Goal: Task Accomplishment & Management: Manage account settings

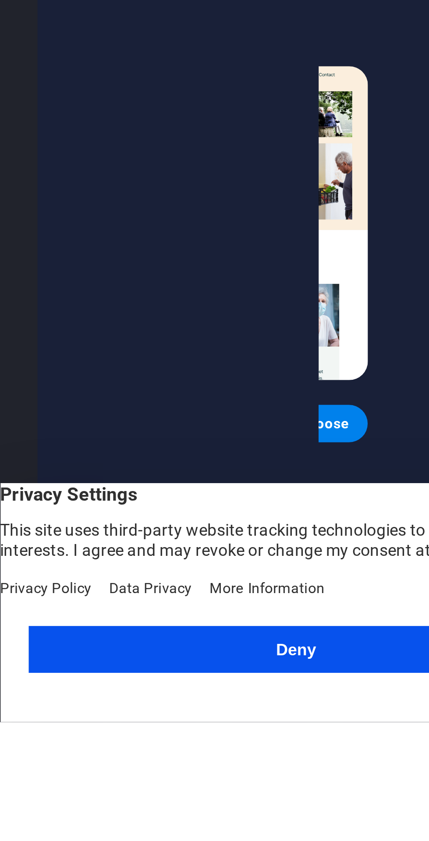
scroll to position [171, 114]
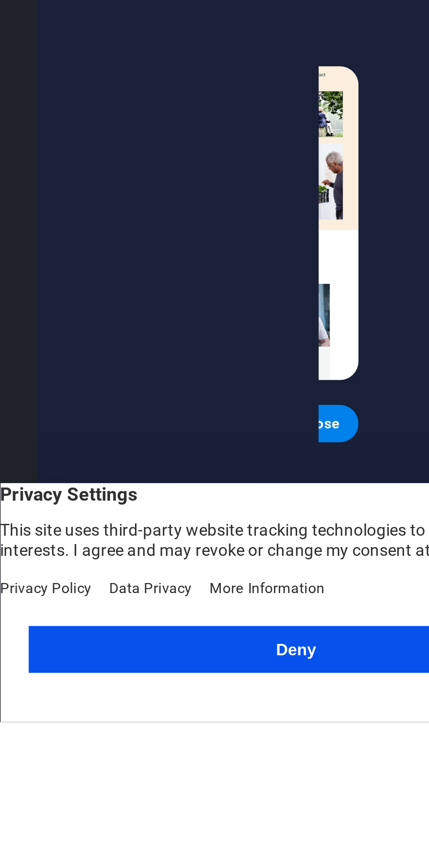
click at [112, 823] on button "Deny" at bounding box center [111, 814] width 201 height 18
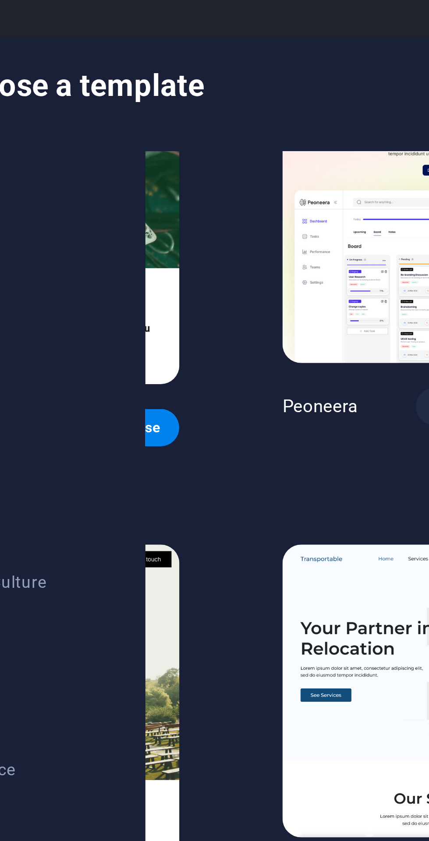
scroll to position [209, 116]
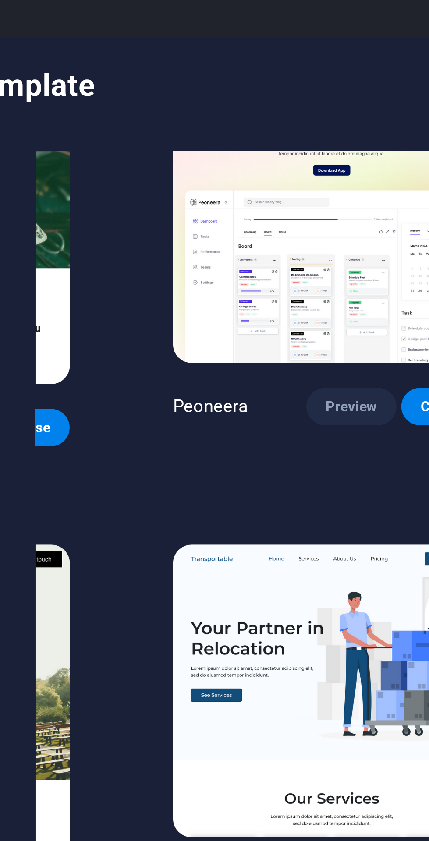
click at [227, 149] on span "Preview" at bounding box center [236, 152] width 19 height 7
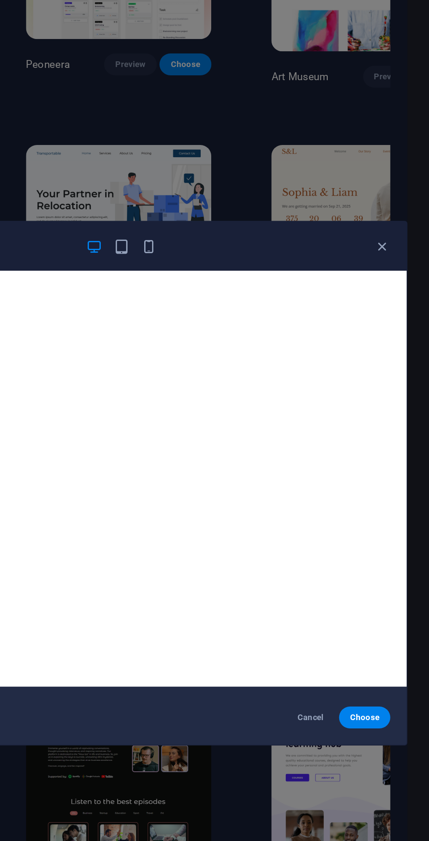
scroll to position [0, 0]
click at [402, 274] on icon "button" at bounding box center [399, 269] width 10 height 10
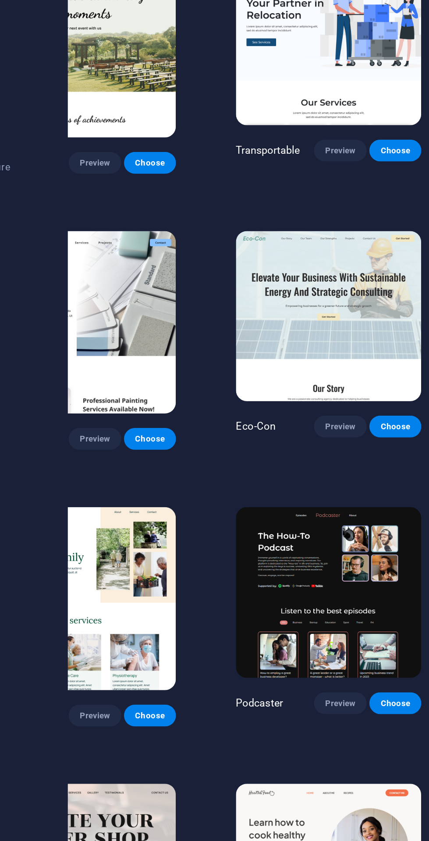
scroll to position [333, 60]
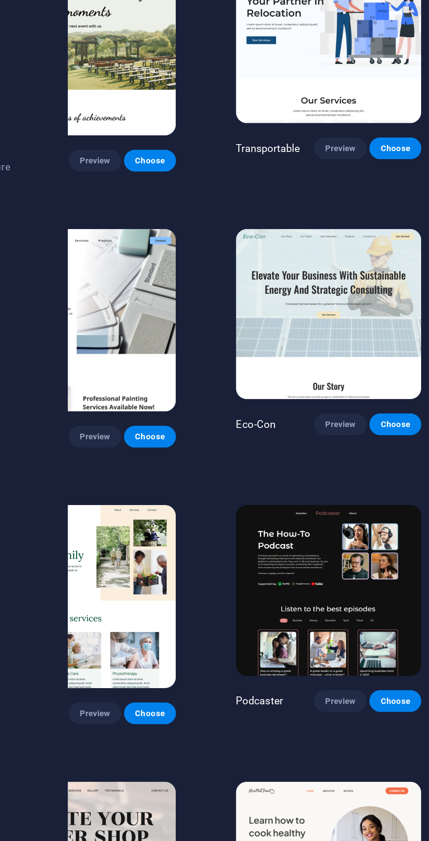
click at [277, 553] on button "Preview" at bounding box center [293, 560] width 33 height 14
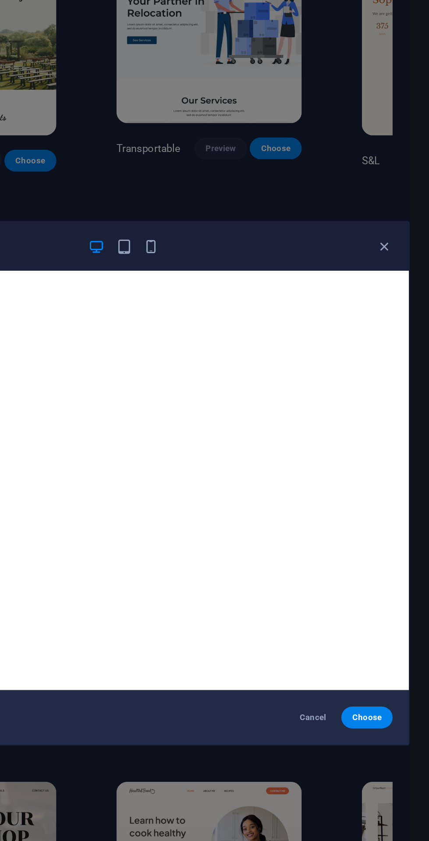
scroll to position [0, 0]
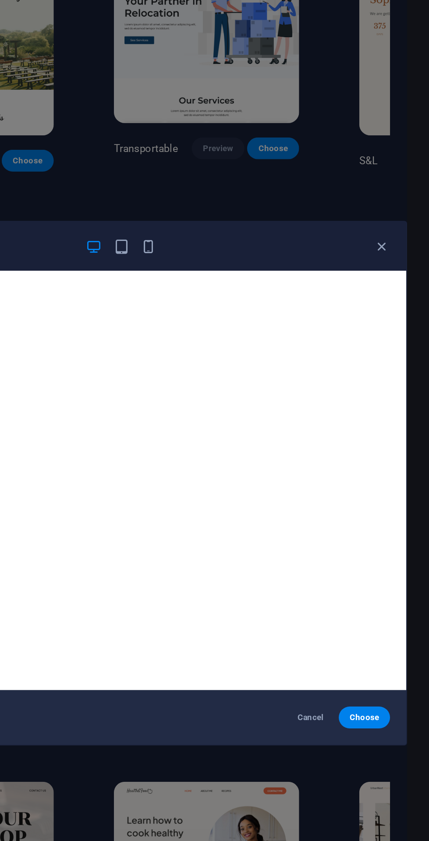
click at [402, 274] on icon "button" at bounding box center [399, 269] width 10 height 10
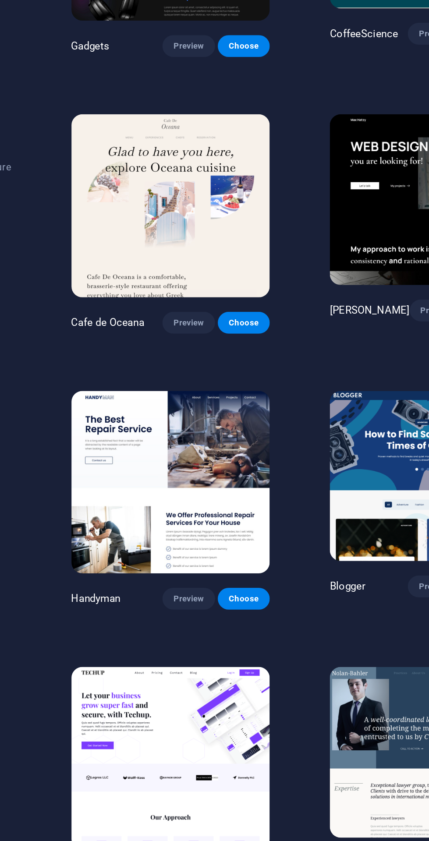
scroll to position [2188, 0]
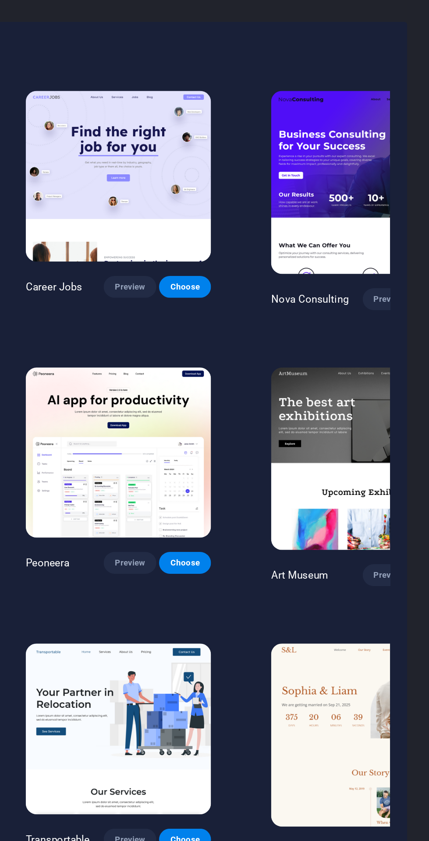
click at [387, 185] on button "Preview" at bounding box center [403, 192] width 33 height 14
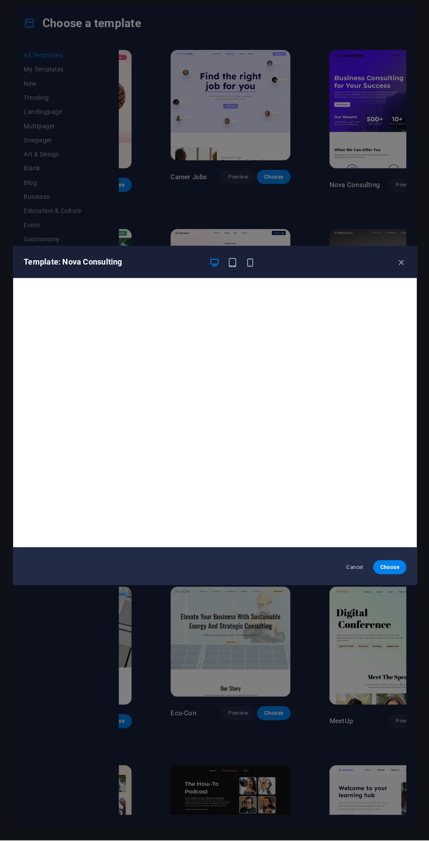
click at [401, 274] on icon "button" at bounding box center [399, 269] width 10 height 10
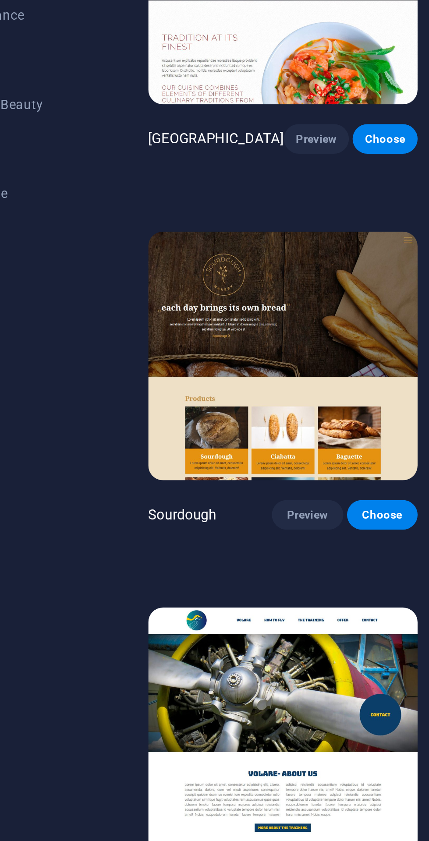
scroll to position [3900, 0]
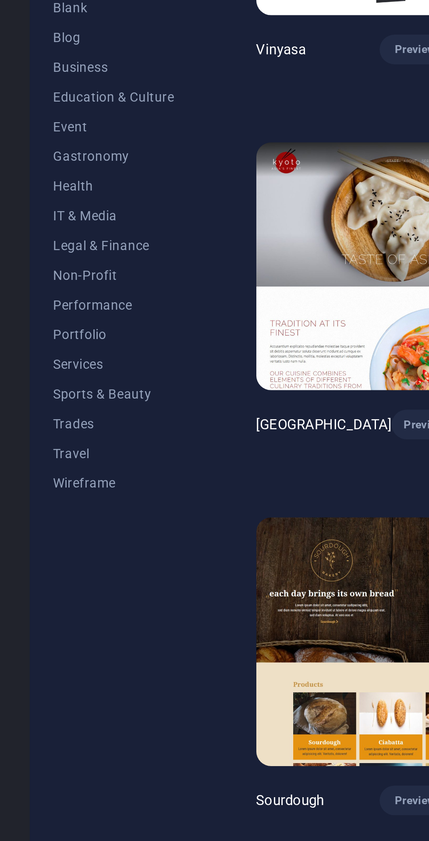
click at [42, 372] on span "Trades" at bounding box center [53, 372] width 57 height 7
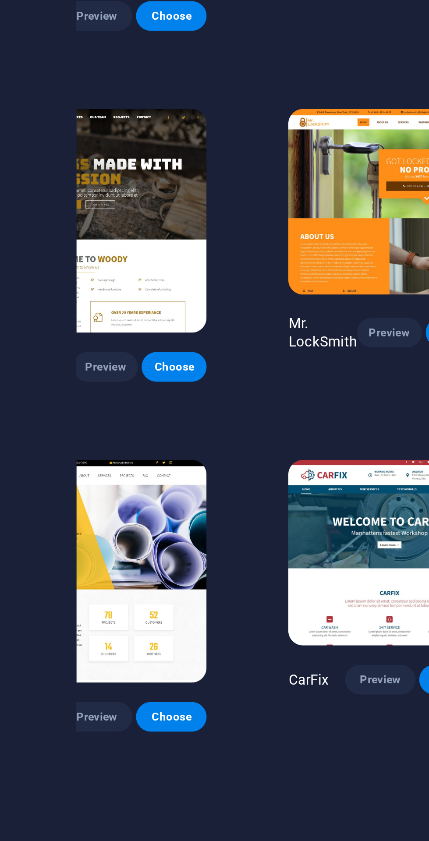
scroll to position [0, 71]
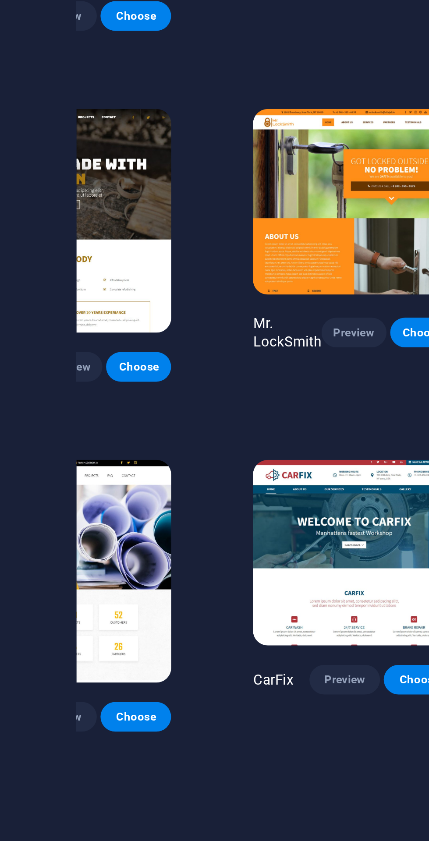
click at [236, 489] on span "Preview" at bounding box center [245, 492] width 19 height 7
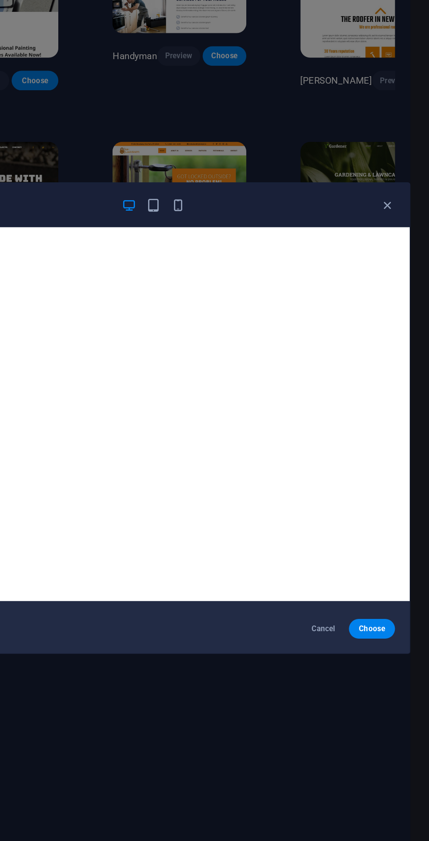
scroll to position [0, 0]
click at [235, 270] on icon "button" at bounding box center [232, 269] width 10 height 10
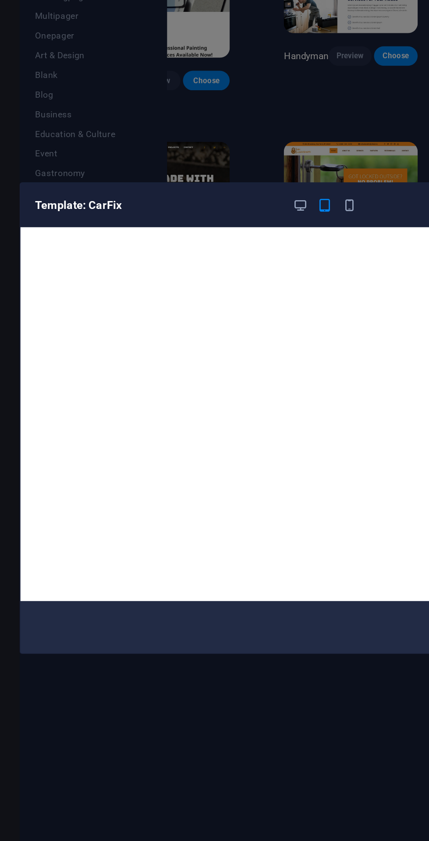
click at [248, 266] on icon "button" at bounding box center [249, 269] width 10 height 10
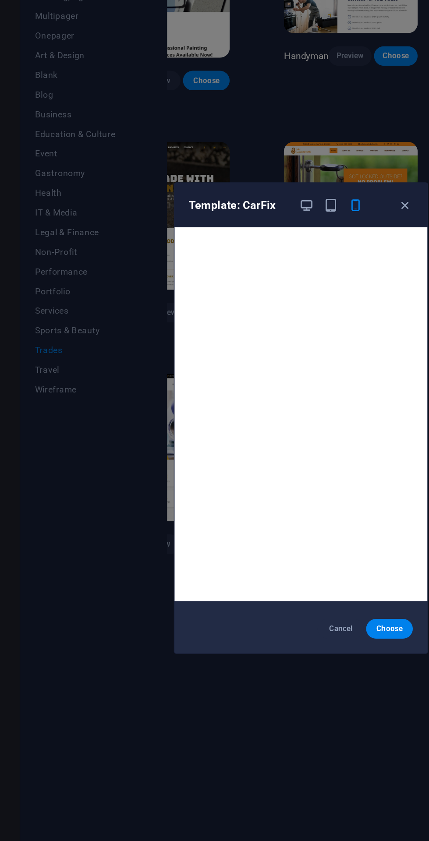
click at [286, 269] on icon "button" at bounding box center [289, 269] width 10 height 10
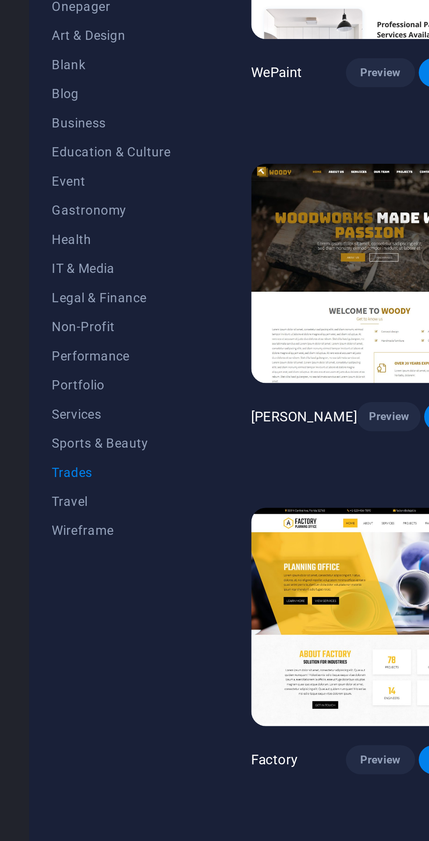
click at [45, 330] on span "Portfolio" at bounding box center [53, 329] width 57 height 7
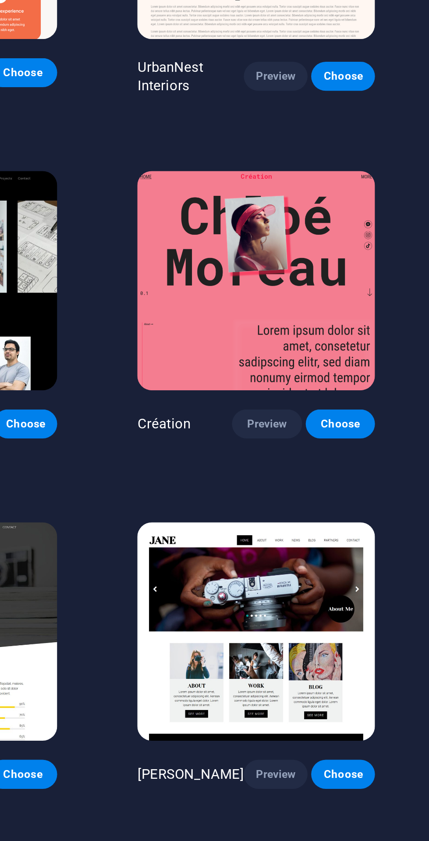
scroll to position [0, 1]
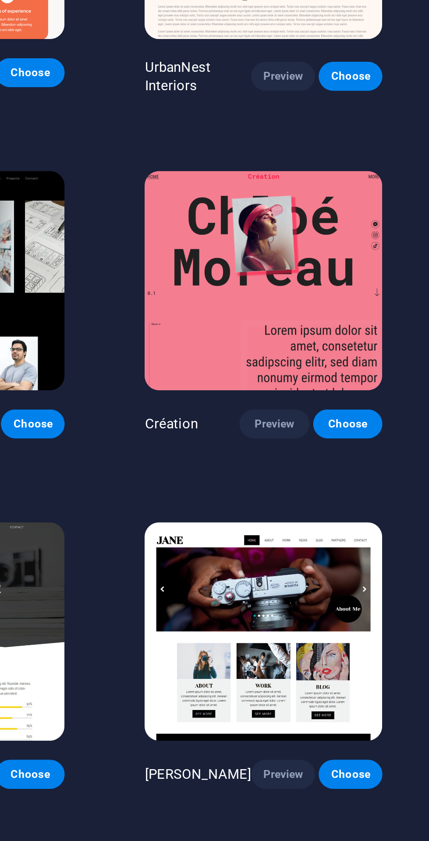
click at [331, 514] on span "Preview" at bounding box center [339, 517] width 17 height 7
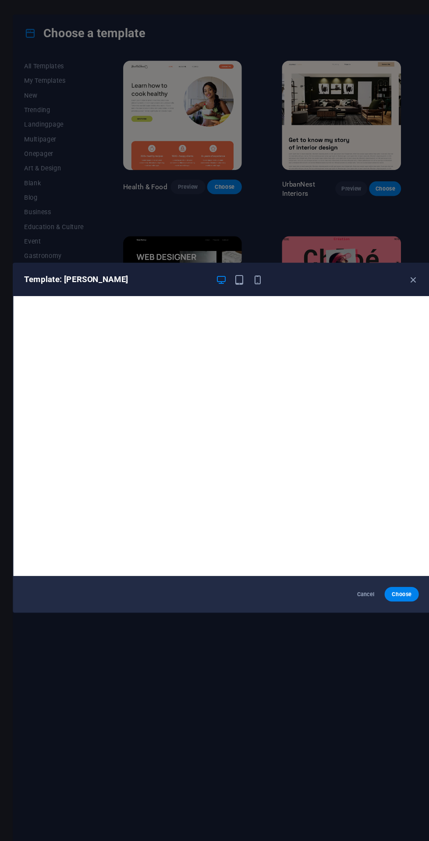
click at [399, 267] on icon "button" at bounding box center [399, 269] width 10 height 10
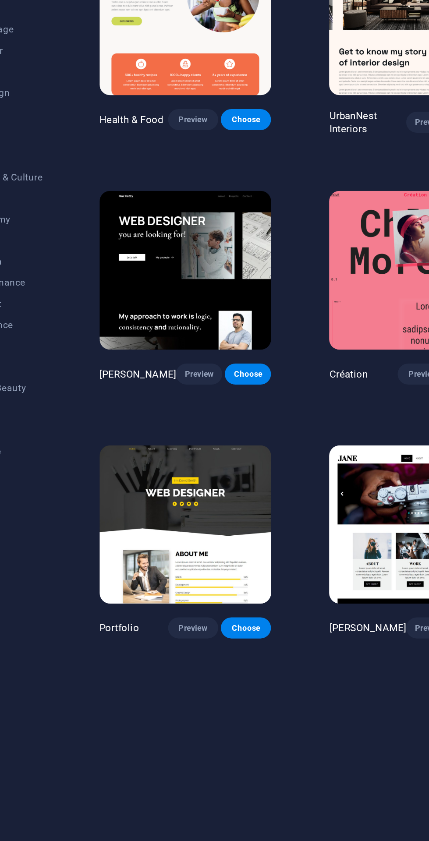
scroll to position [0, 2]
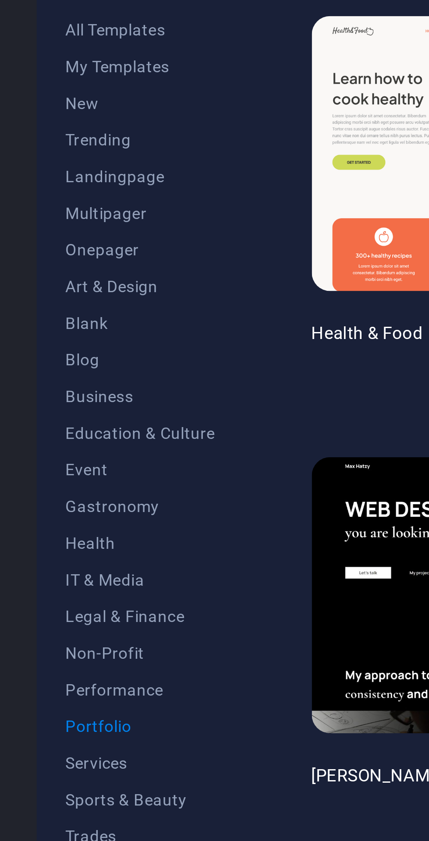
click at [42, 202] on span "Business" at bounding box center [53, 203] width 57 height 7
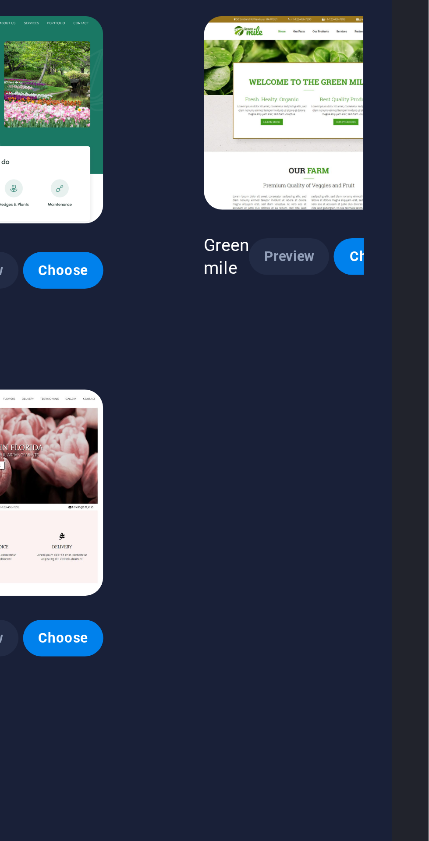
scroll to position [0, 0]
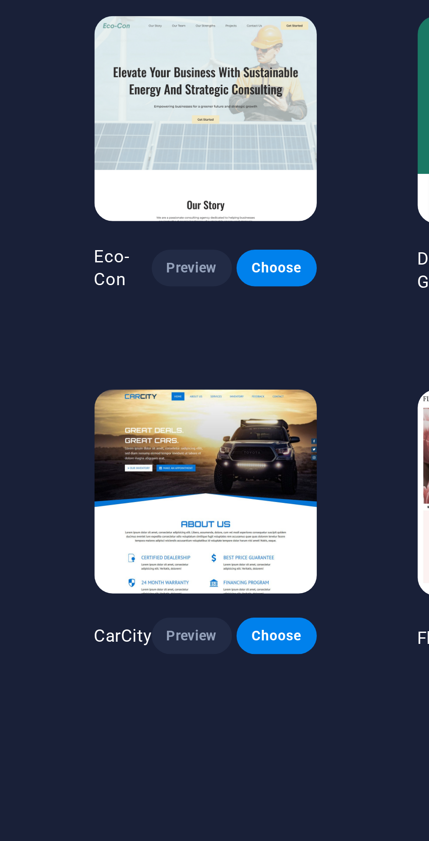
click at [154, 294] on span "Preview" at bounding box center [158, 295] width 17 height 7
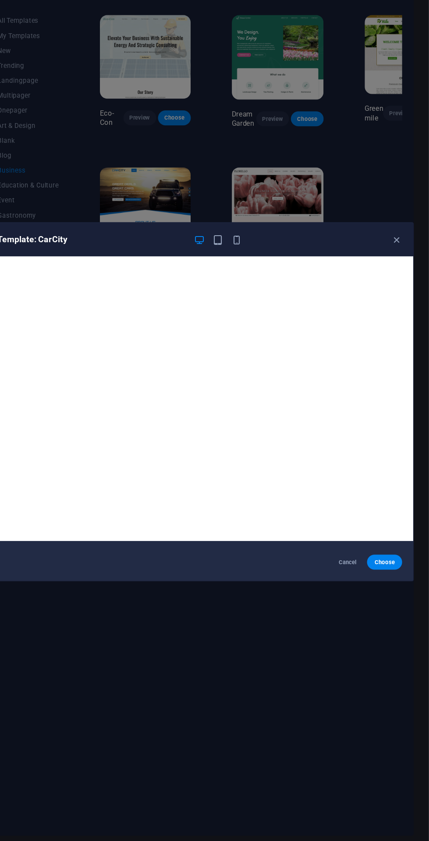
click at [249, 267] on icon "button" at bounding box center [249, 269] width 10 height 10
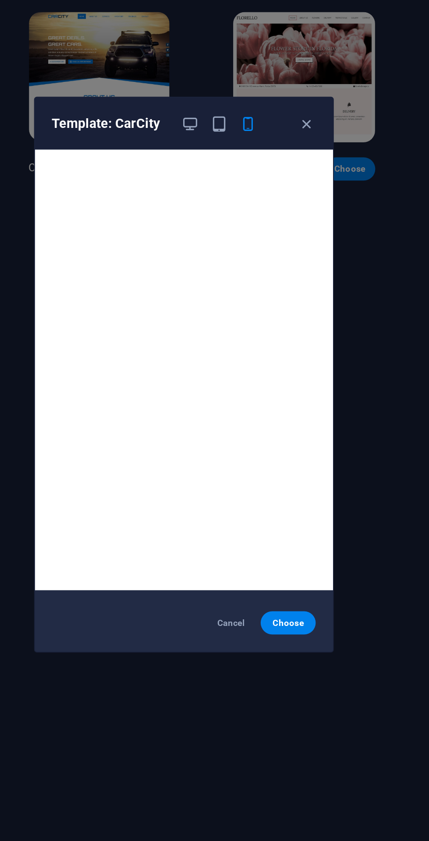
click at [293, 268] on icon "button" at bounding box center [289, 269] width 10 height 10
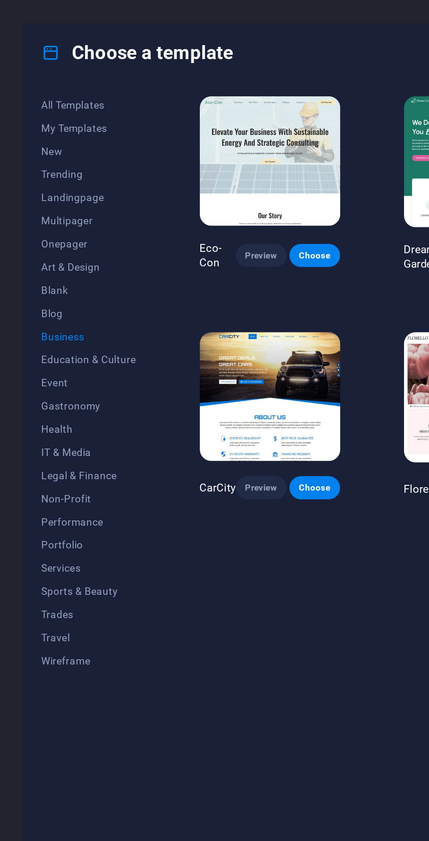
click at [53, 270] on span "IT & Media" at bounding box center [53, 273] width 57 height 7
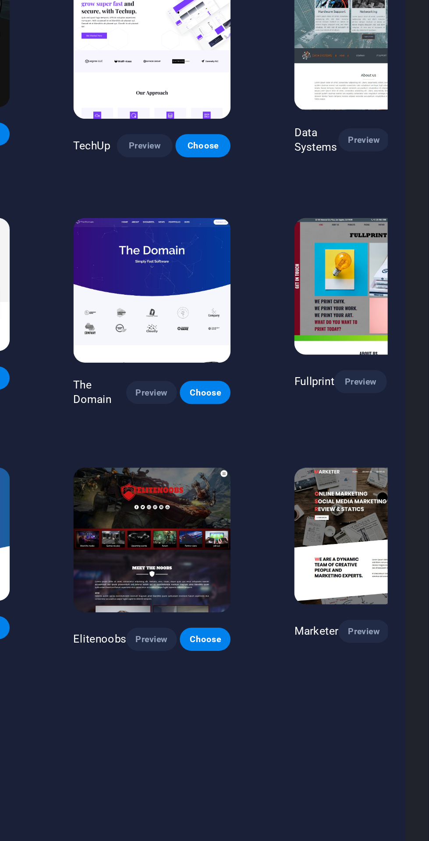
scroll to position [0, 29]
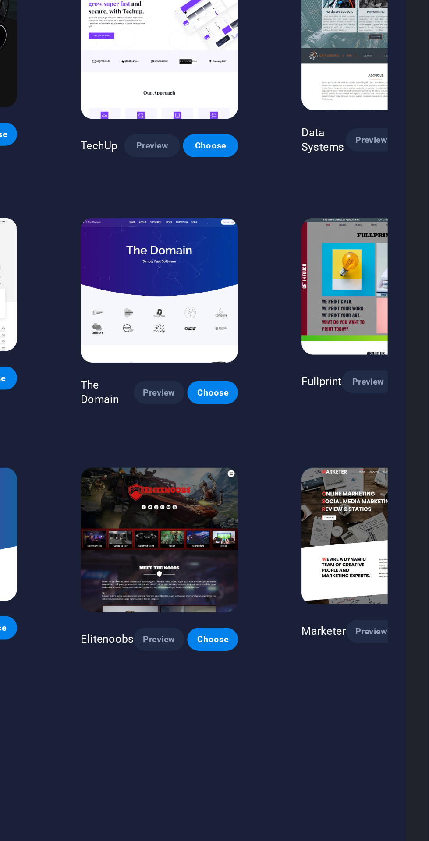
click at [268, 609] on span "Preview" at bounding box center [265, 609] width 17 height 7
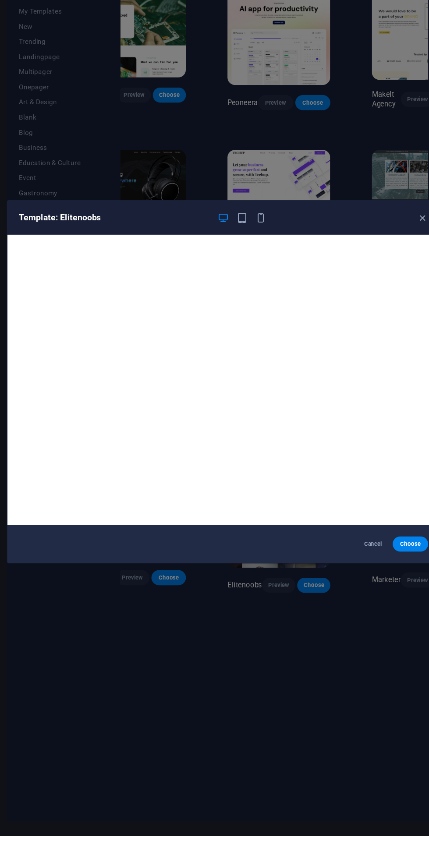
scroll to position [2, 0]
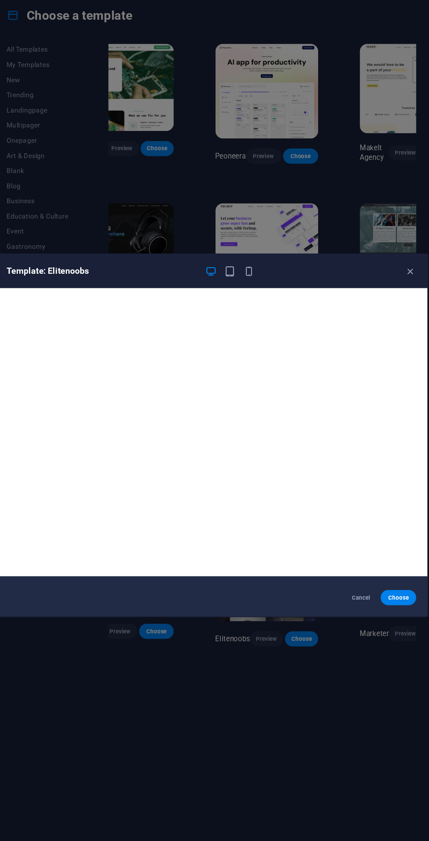
click at [387, 284] on div "Template: Elitenoobs" at bounding box center [214, 269] width 400 height 32
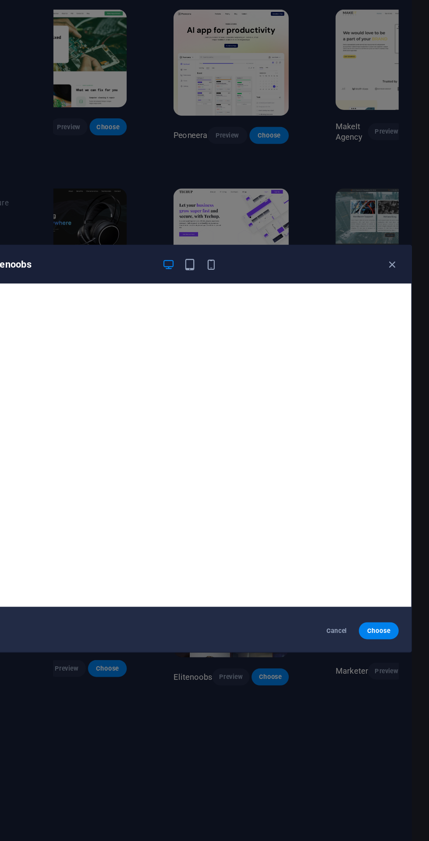
click at [396, 274] on icon "button" at bounding box center [399, 269] width 10 height 10
click at [395, 274] on icon "button" at bounding box center [399, 269] width 10 height 10
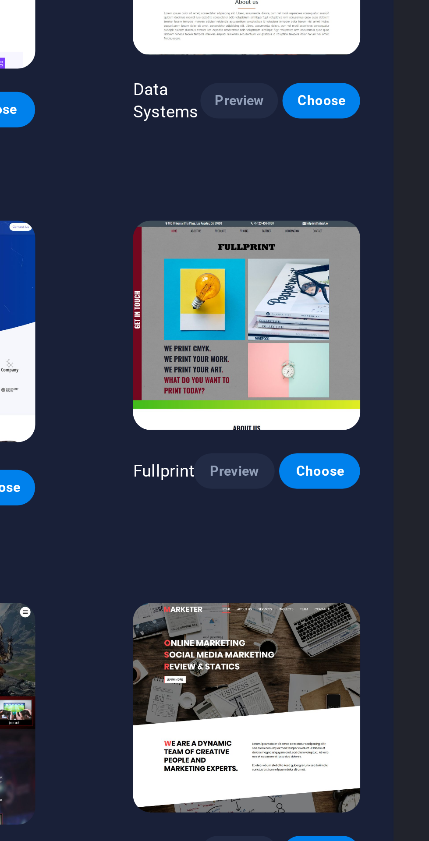
scroll to position [0, 0]
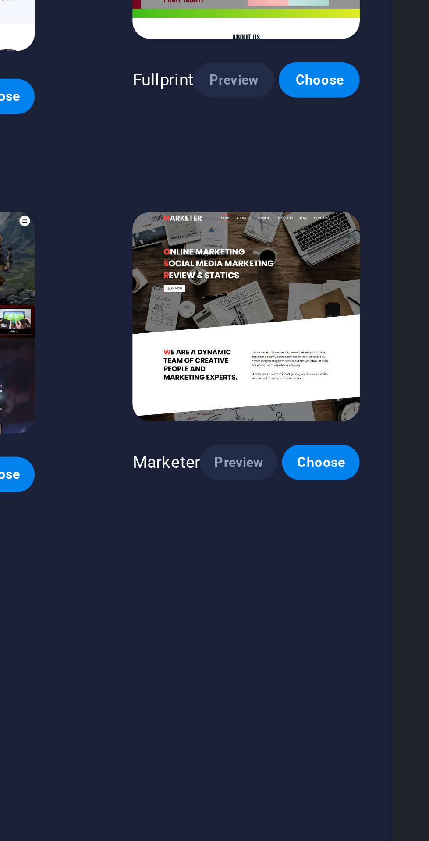
click at [357, 601] on span "Preview" at bounding box center [354, 604] width 17 height 7
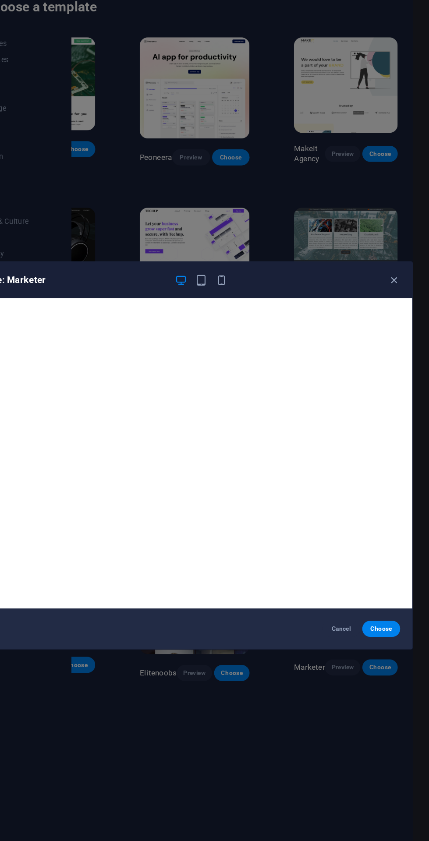
click at [398, 267] on icon "button" at bounding box center [399, 269] width 10 height 10
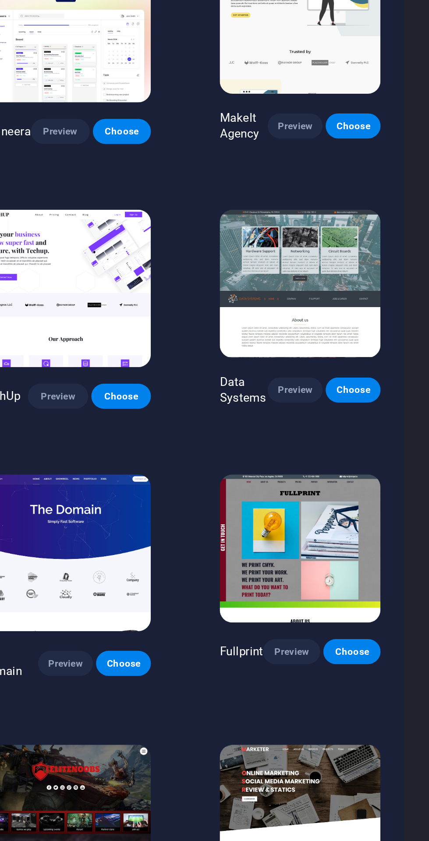
click at [358, 159] on span "Preview" at bounding box center [354, 159] width 17 height 7
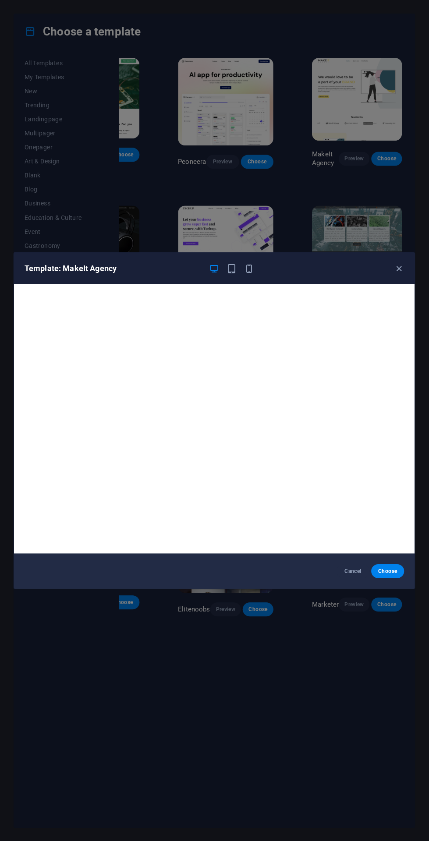
scroll to position [2, 0]
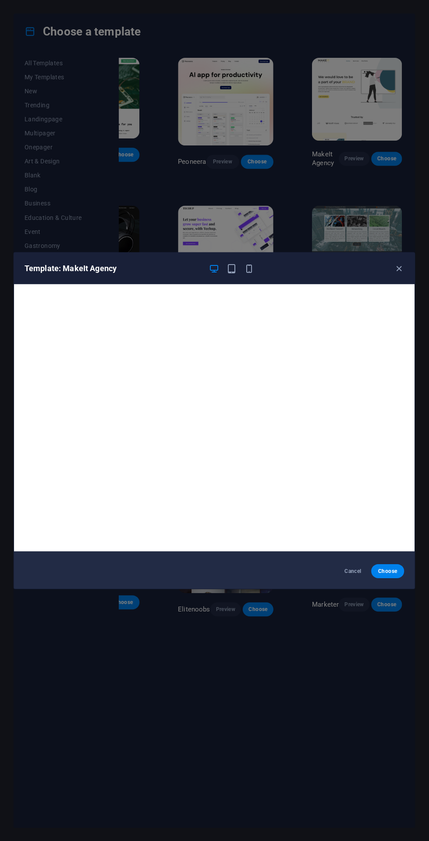
click at [397, 269] on icon "button" at bounding box center [399, 269] width 10 height 10
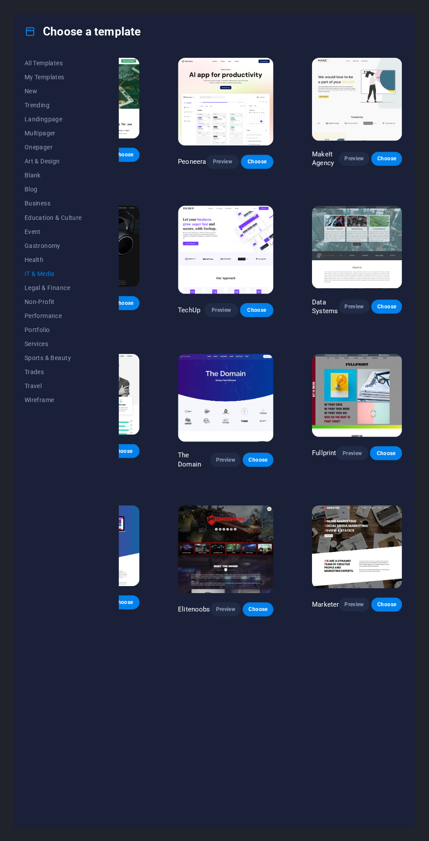
scroll to position [0, 0]
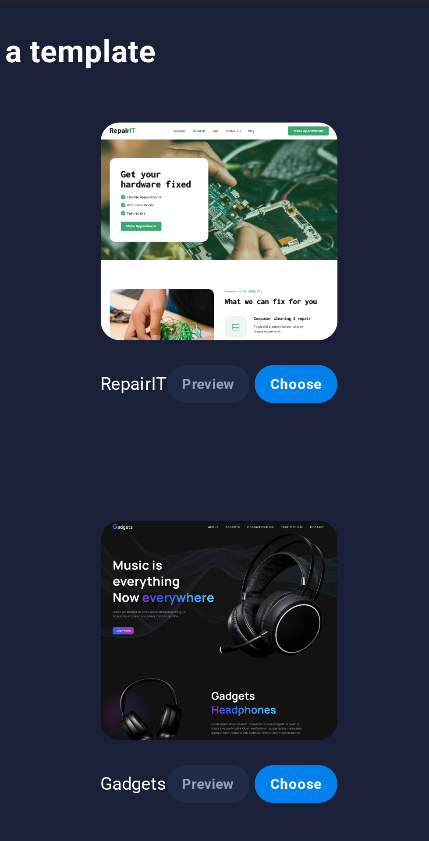
click at [163, 156] on span "Preview" at bounding box center [160, 155] width 17 height 7
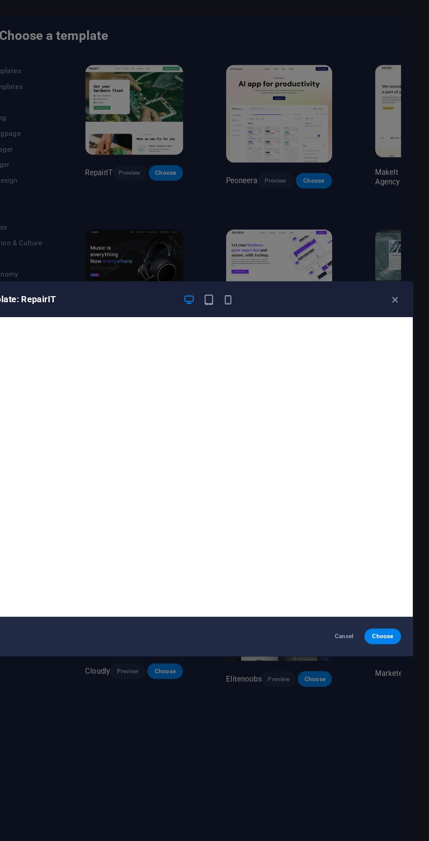
click at [398, 269] on icon "button" at bounding box center [399, 269] width 10 height 10
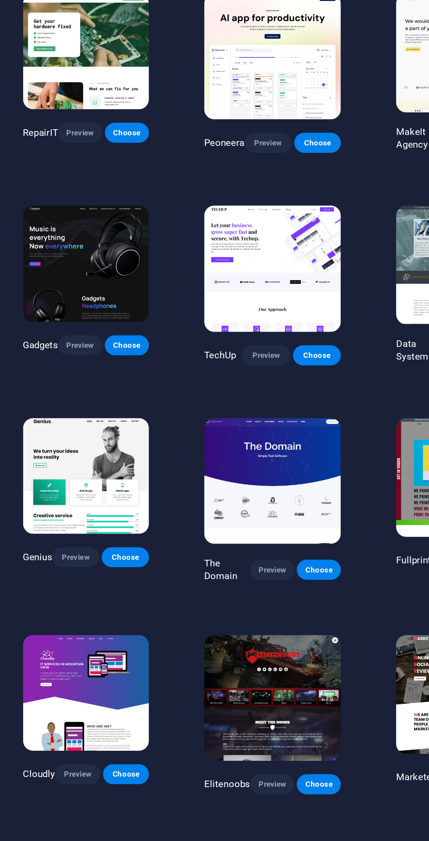
scroll to position [0, 5]
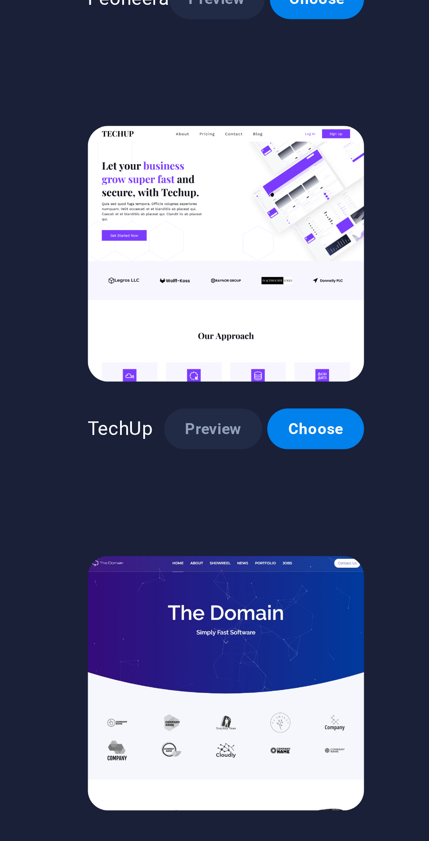
click at [285, 307] on span "Preview" at bounding box center [285, 310] width 19 height 7
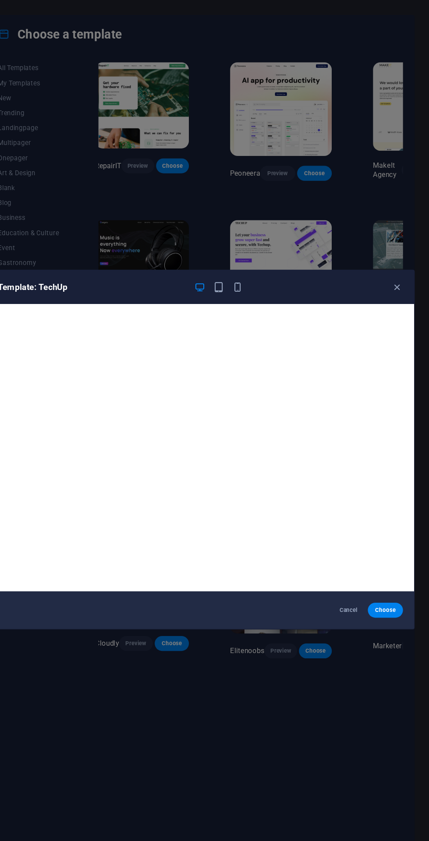
scroll to position [0, 0]
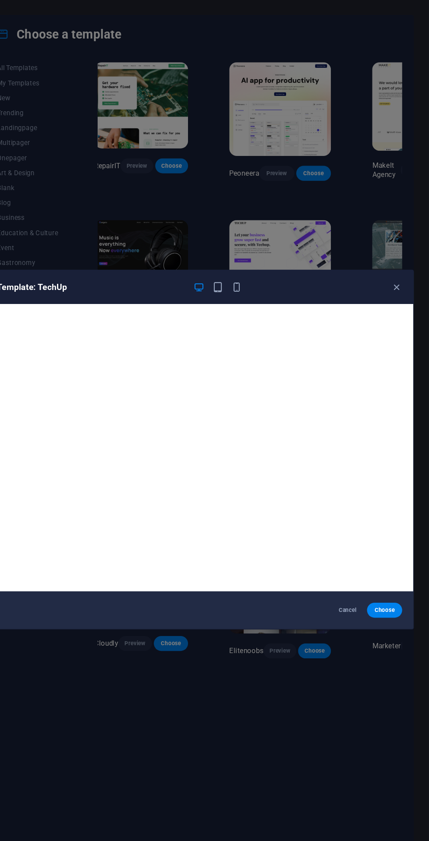
click at [403, 266] on icon "button" at bounding box center [399, 269] width 10 height 10
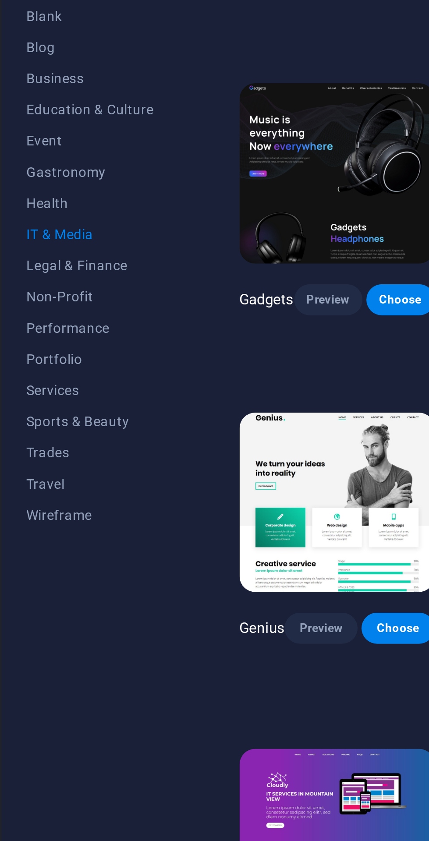
click at [46, 340] on span "Services" at bounding box center [53, 343] width 57 height 7
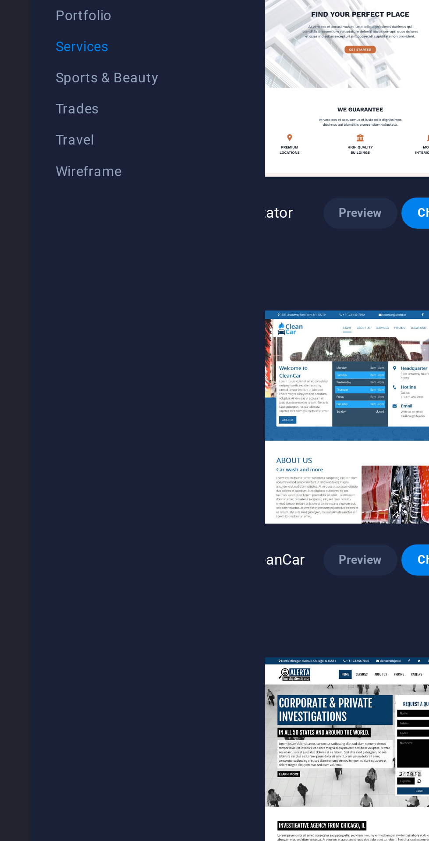
scroll to position [223, 0]
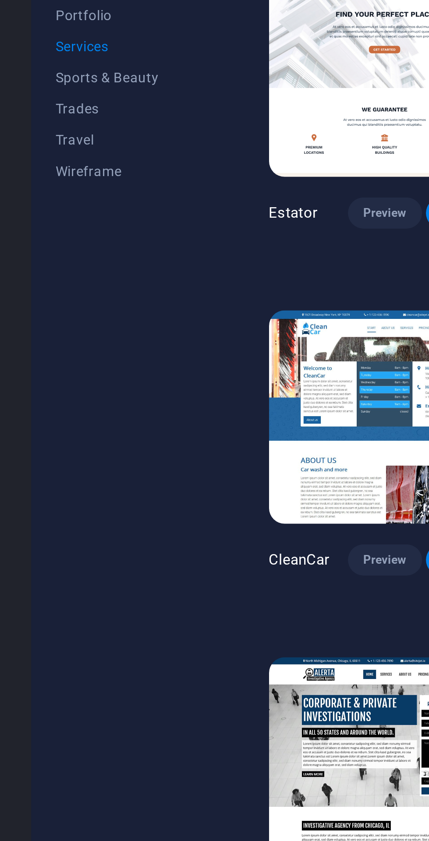
click at [166, 574] on span "Preview" at bounding box center [172, 574] width 19 height 7
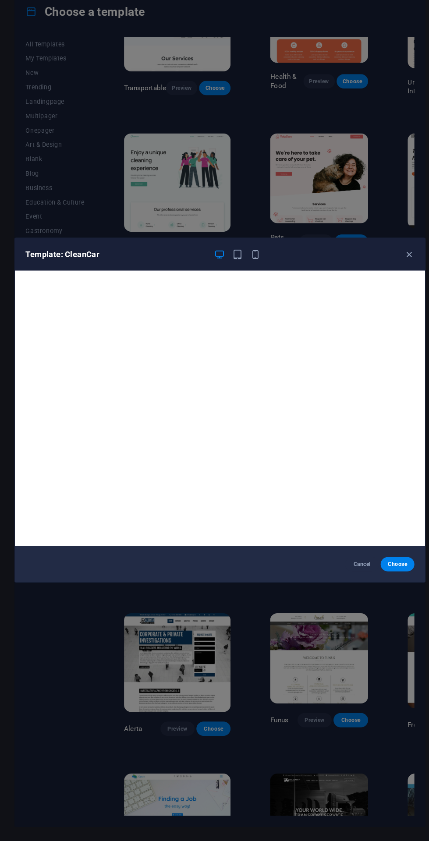
scroll to position [2, 0]
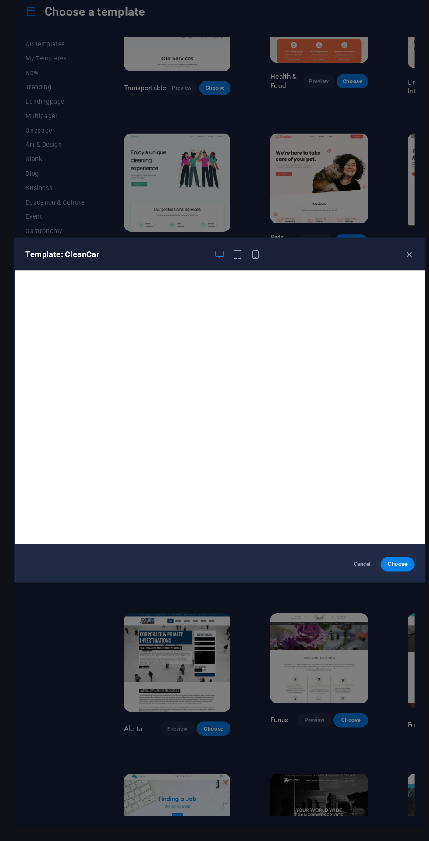
click at [339, 568] on button "Cancel" at bounding box center [353, 571] width 33 height 14
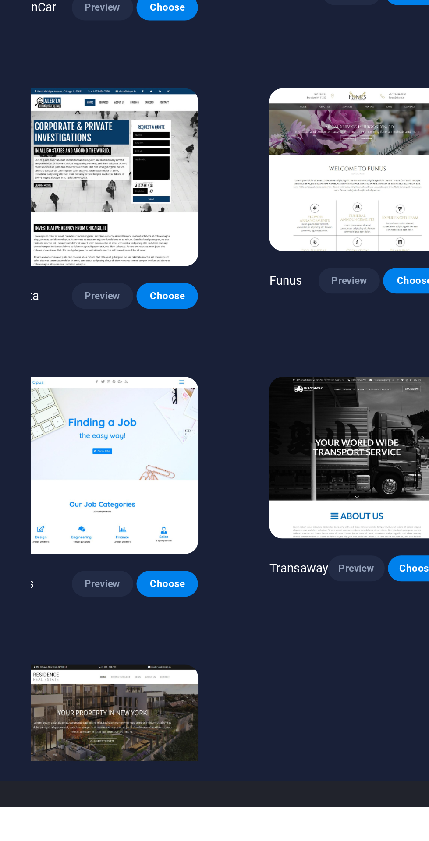
scroll to position [390, 53]
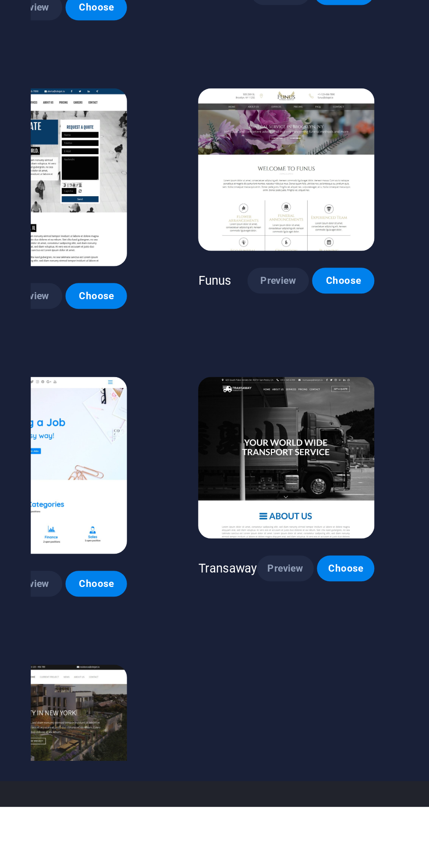
click at [259, 712] on span "Preview" at bounding box center [257, 712] width 17 height 7
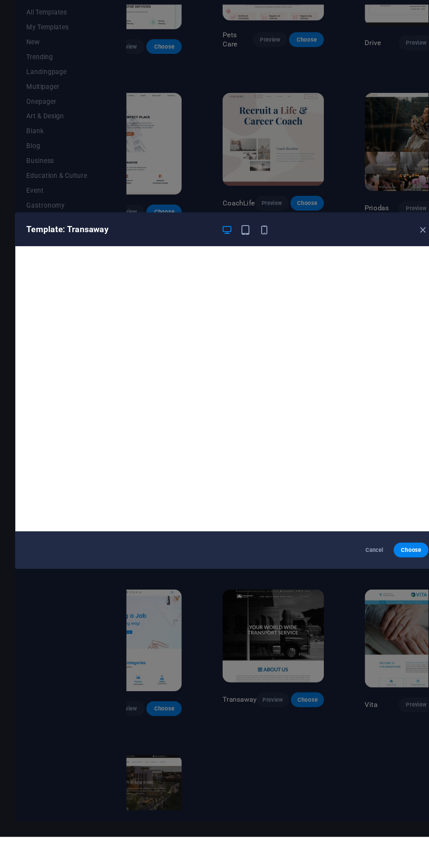
scroll to position [2, 0]
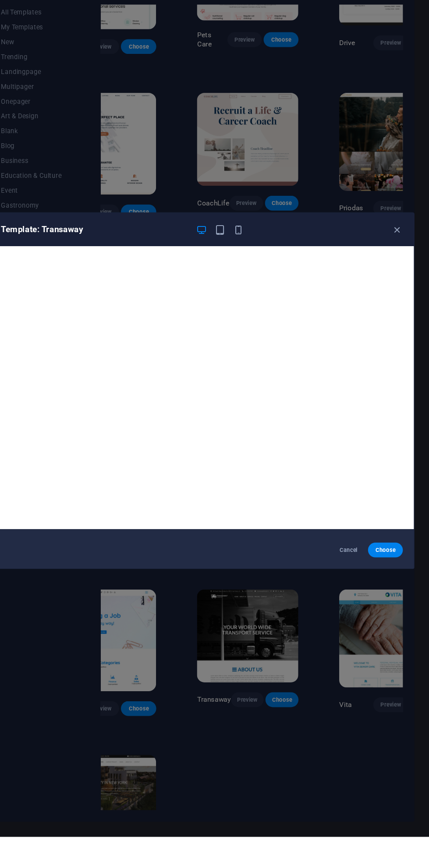
click at [397, 274] on icon "button" at bounding box center [399, 269] width 10 height 10
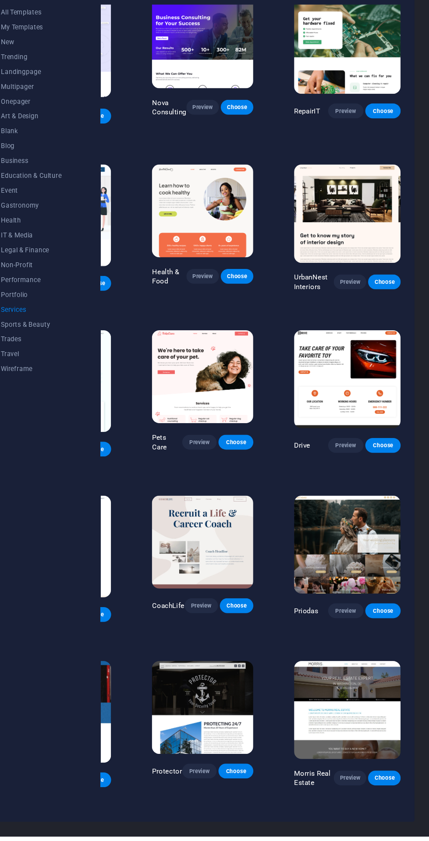
scroll to position [2, 98]
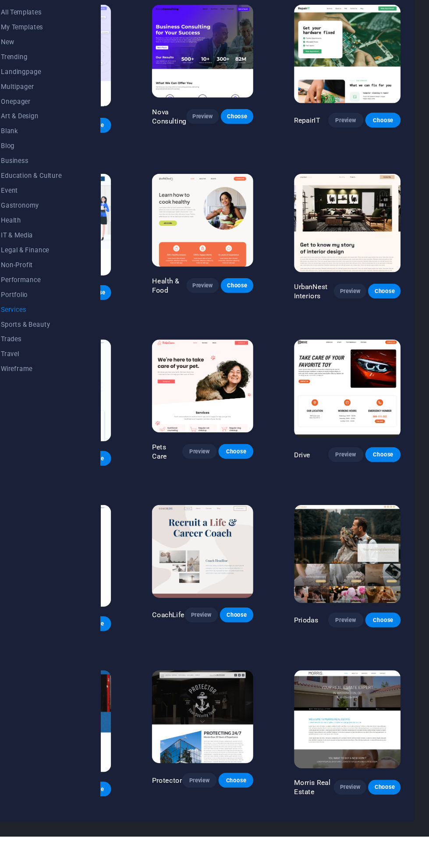
click at [350, 481] on span "Preview" at bounding box center [349, 481] width 19 height 7
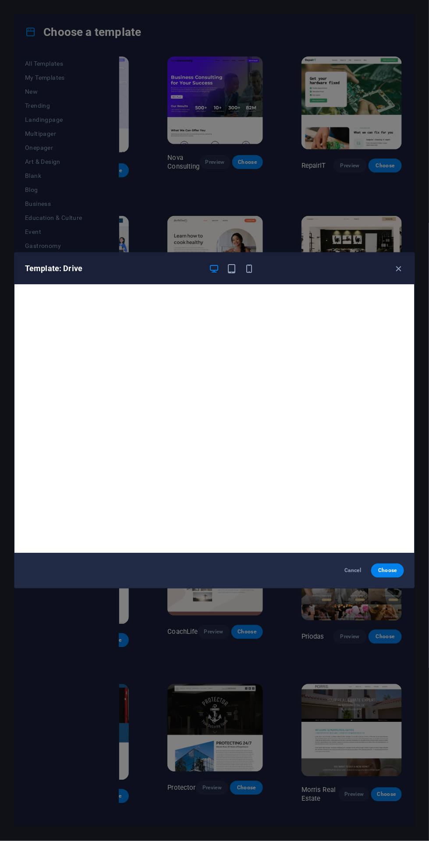
scroll to position [2, 0]
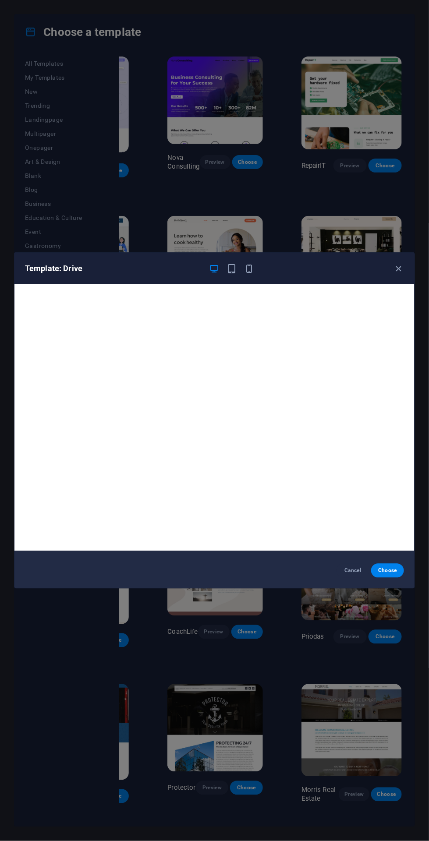
click at [399, 274] on icon "button" at bounding box center [399, 269] width 10 height 10
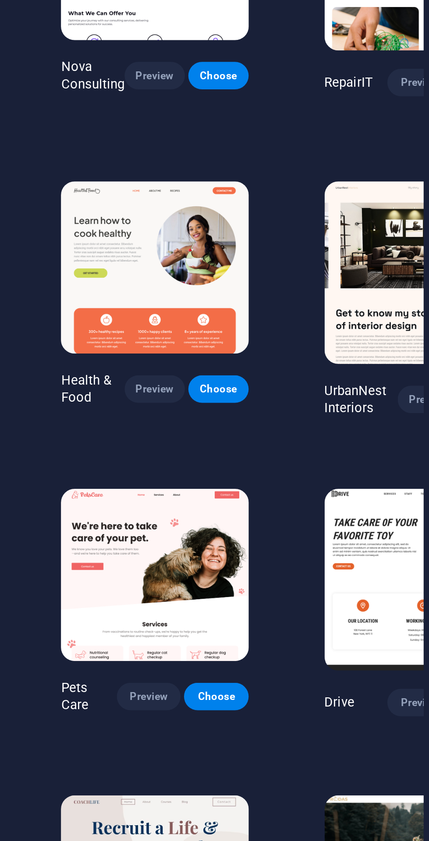
scroll to position [2, 0]
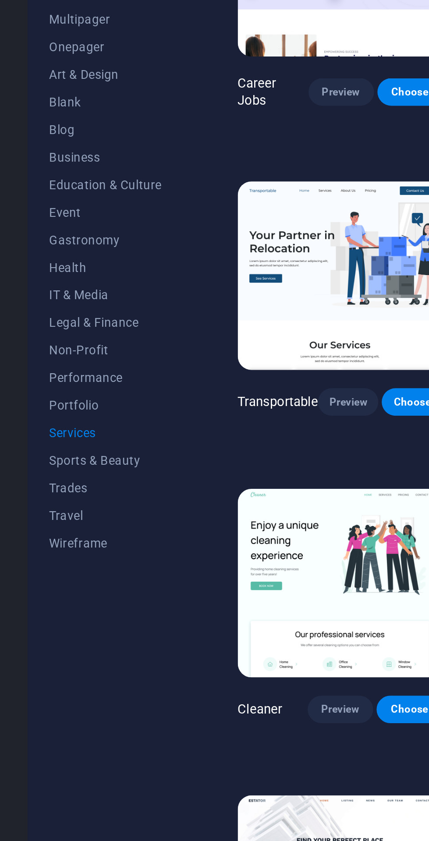
click at [65, 405] on button "Wireframe" at bounding box center [53, 400] width 57 height 14
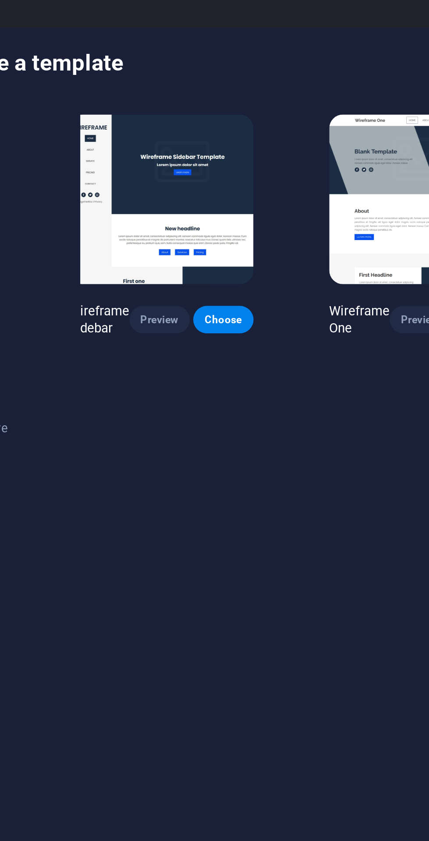
scroll to position [0, 0]
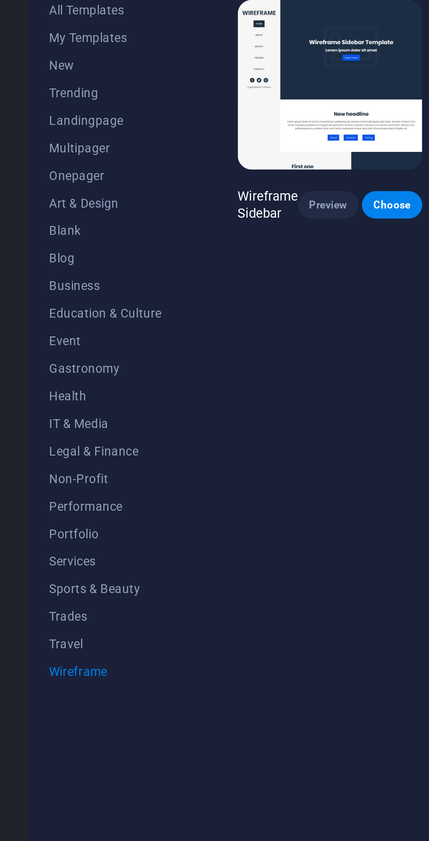
click at [64, 320] on button "Performance" at bounding box center [53, 316] width 57 height 14
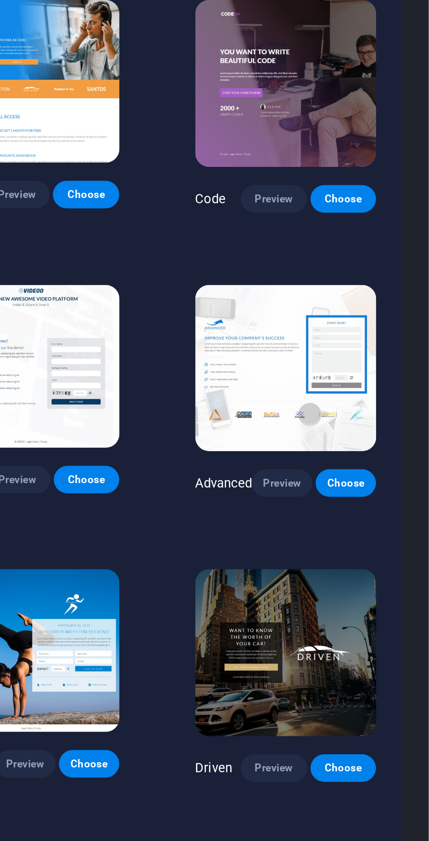
scroll to position [18, 67]
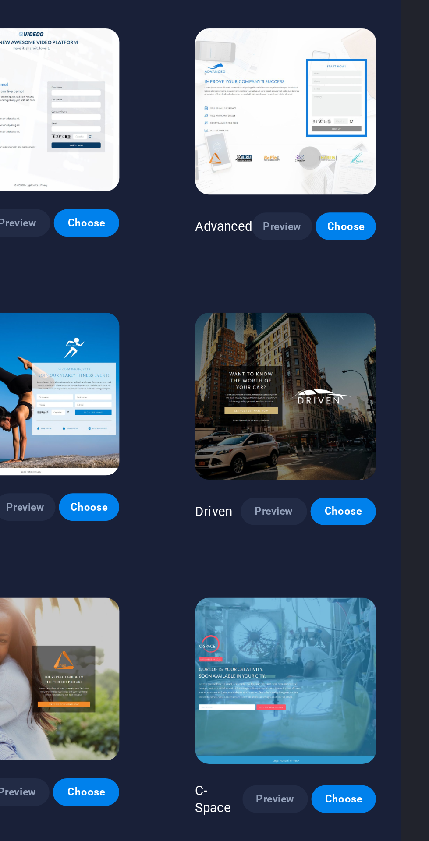
click at [351, 429] on span "Preview" at bounding box center [349, 431] width 19 height 7
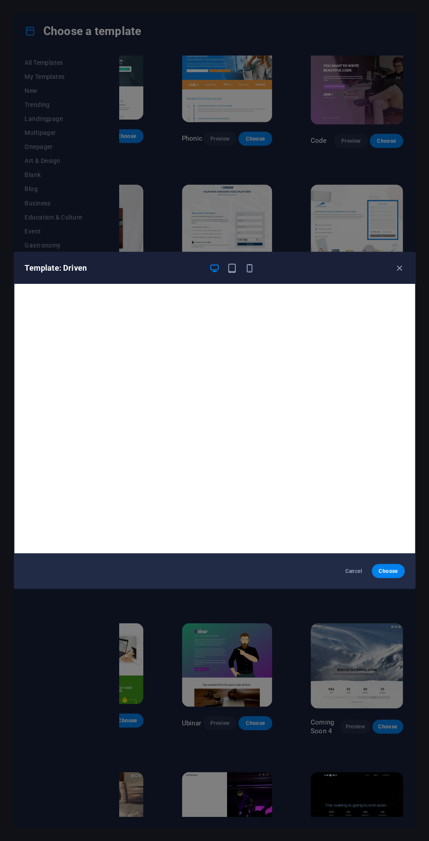
scroll to position [2, 0]
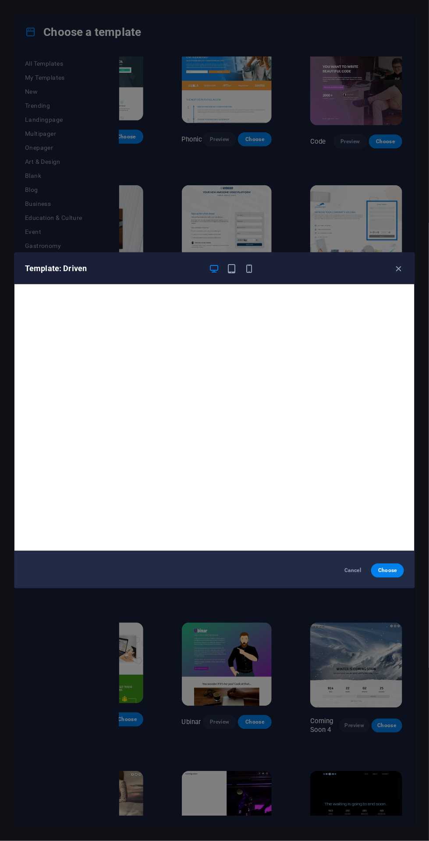
click at [402, 274] on icon "button" at bounding box center [399, 269] width 10 height 10
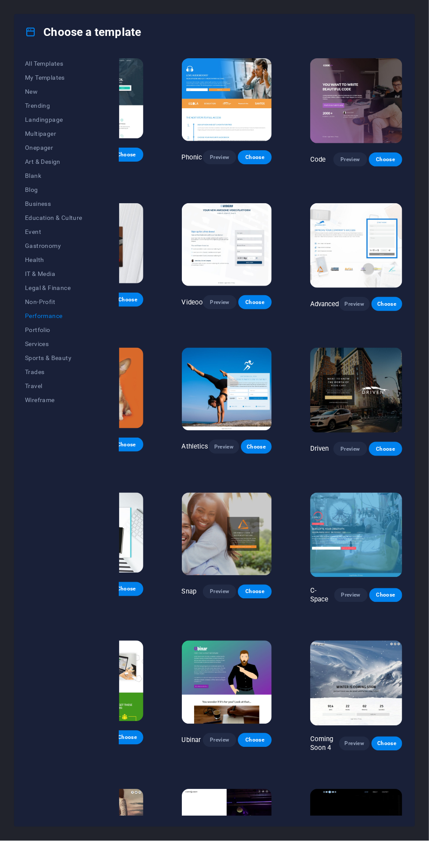
scroll to position [18, 67]
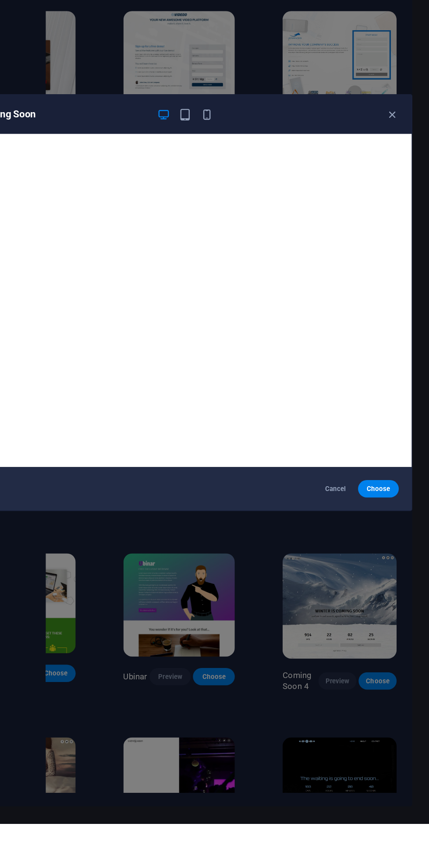
scroll to position [0, 0]
click at [387, 574] on span "Choose" at bounding box center [387, 570] width 19 height 7
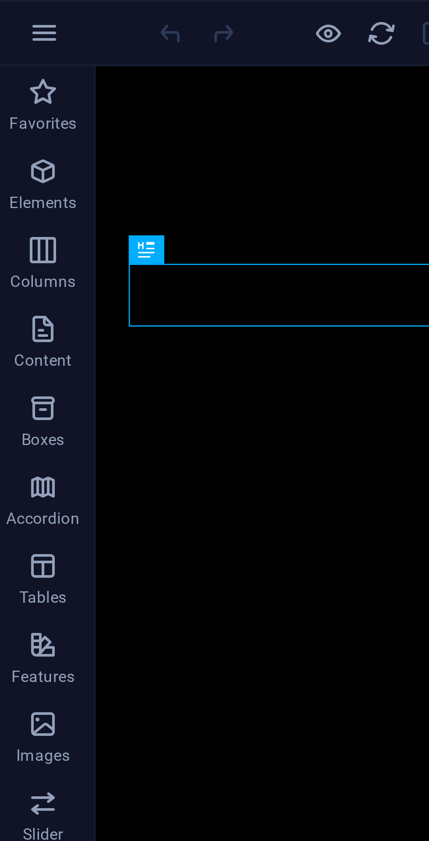
click at [22, 11] on icon "button" at bounding box center [18, 11] width 11 height 11
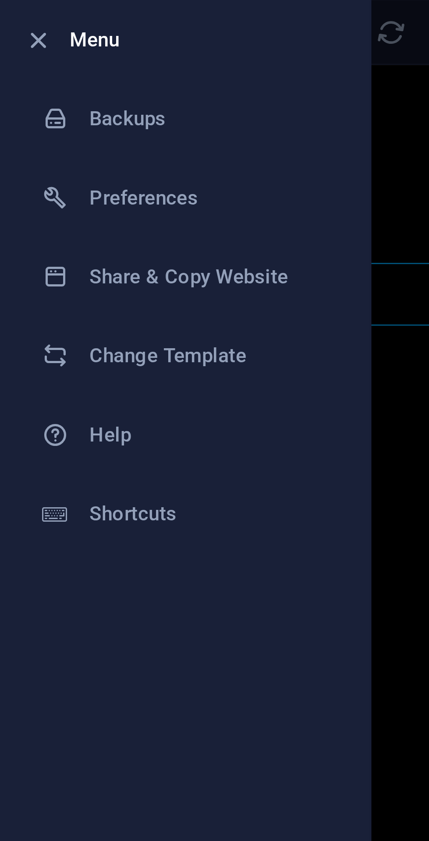
click at [130, 140] on div at bounding box center [214, 420] width 429 height 841
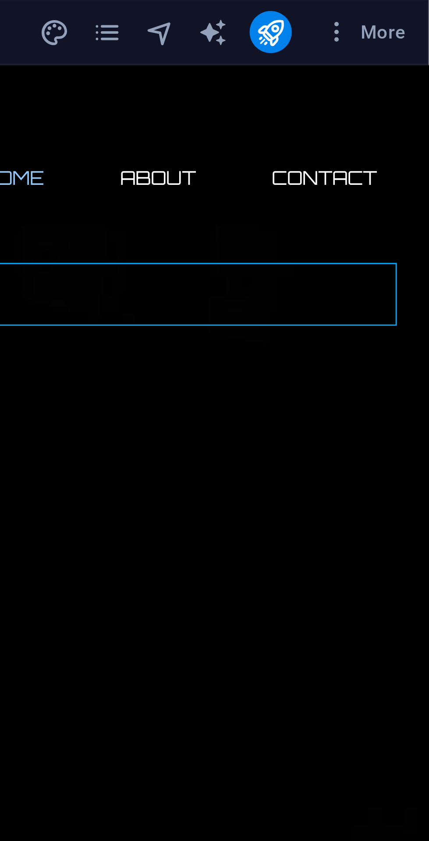
click at [401, 12] on icon "button" at bounding box center [398, 11] width 9 height 9
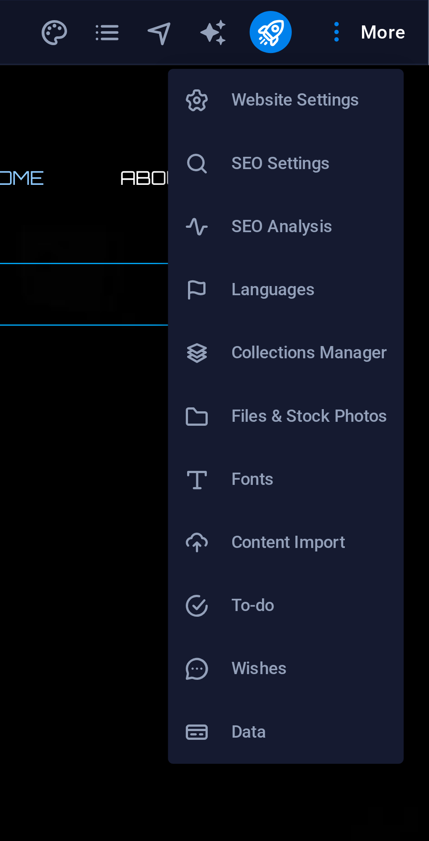
click at [399, 32] on h6 "Website Settings" at bounding box center [389, 33] width 52 height 11
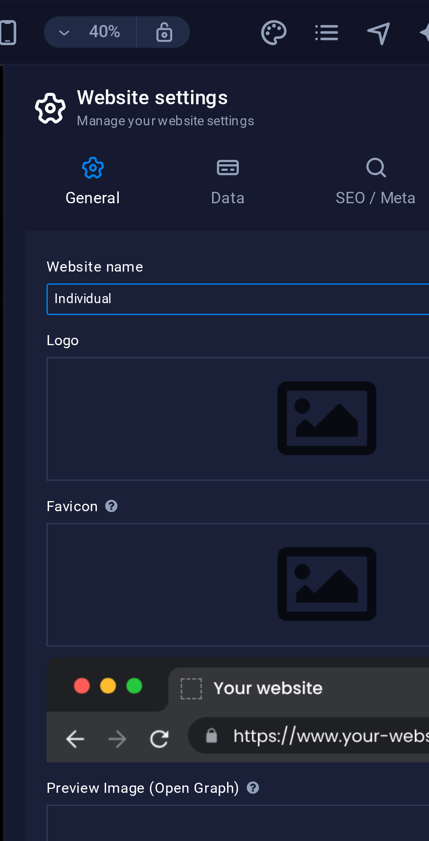
click at [304, 98] on input "Individual" at bounding box center [322, 100] width 186 height 11
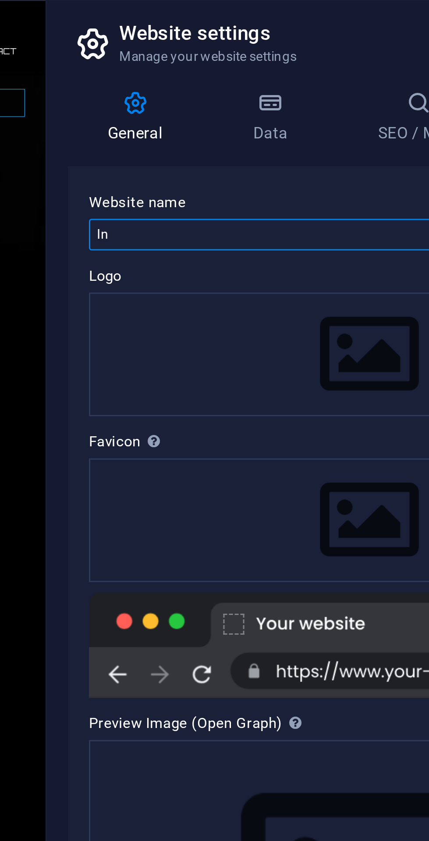
type input "I"
type input "ancorides.com"
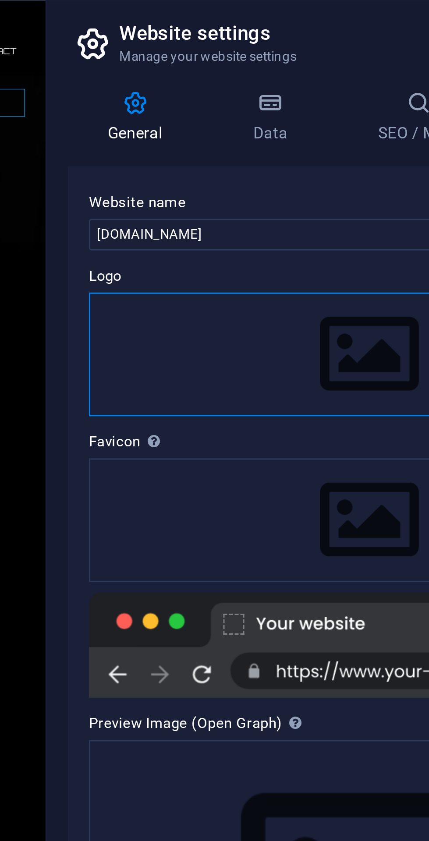
click at [320, 142] on div "Drag files here, click to choose files or select files from Files or our free s…" at bounding box center [322, 139] width 186 height 41
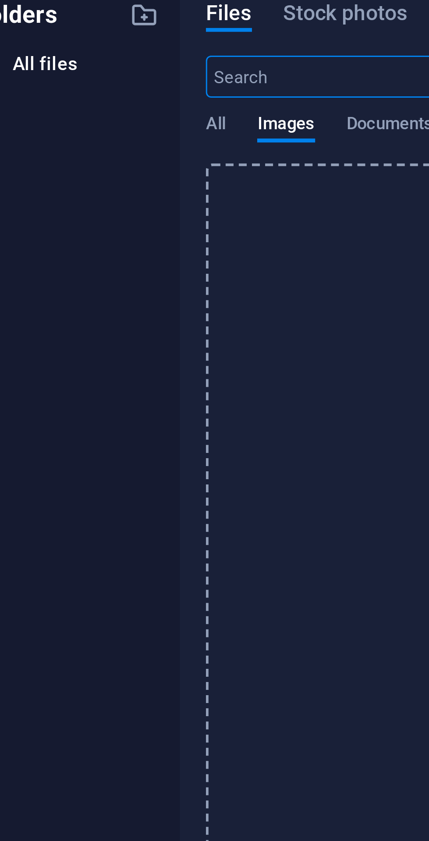
scroll to position [669, 0]
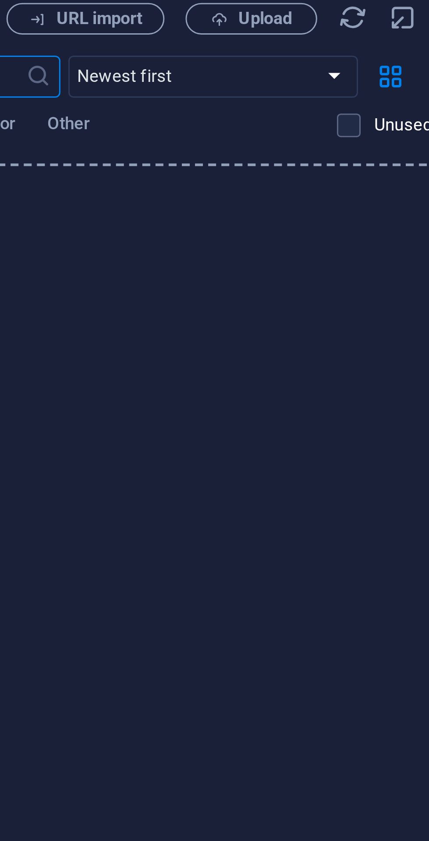
click at [342, 28] on span "Upload" at bounding box center [339, 27] width 18 height 5
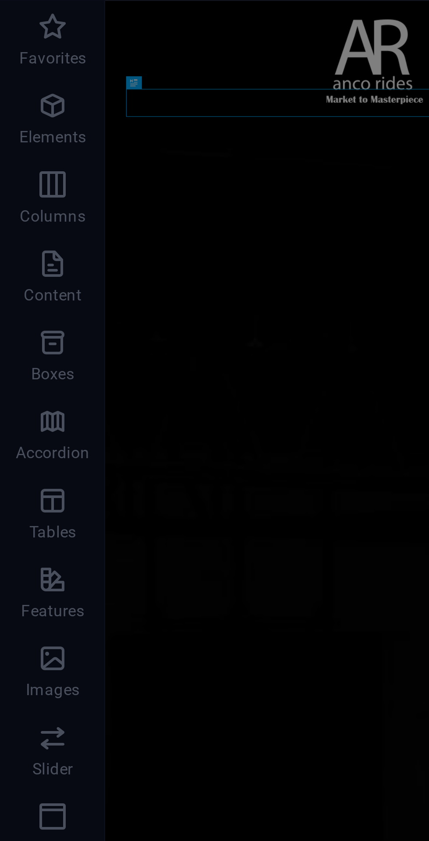
scroll to position [0, 0]
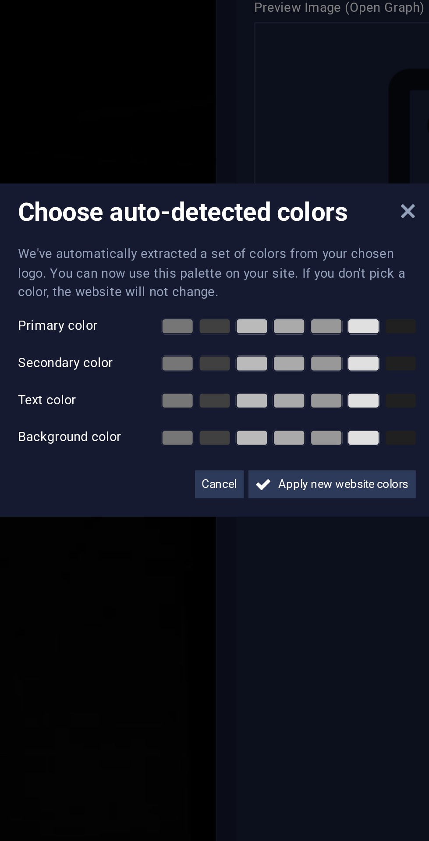
click at [252, 470] on span "Apply new website colors" at bounding box center [262, 471] width 49 height 11
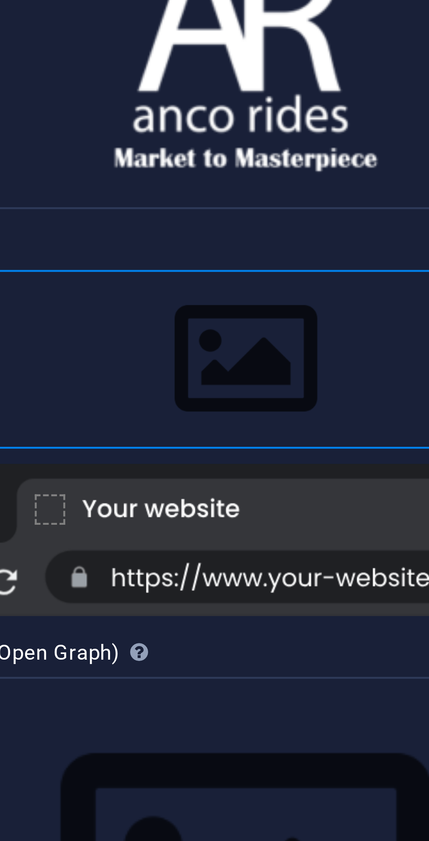
click at [328, 229] on div "Drag files here, click to choose files or select files from Files or our free s…" at bounding box center [322, 223] width 186 height 41
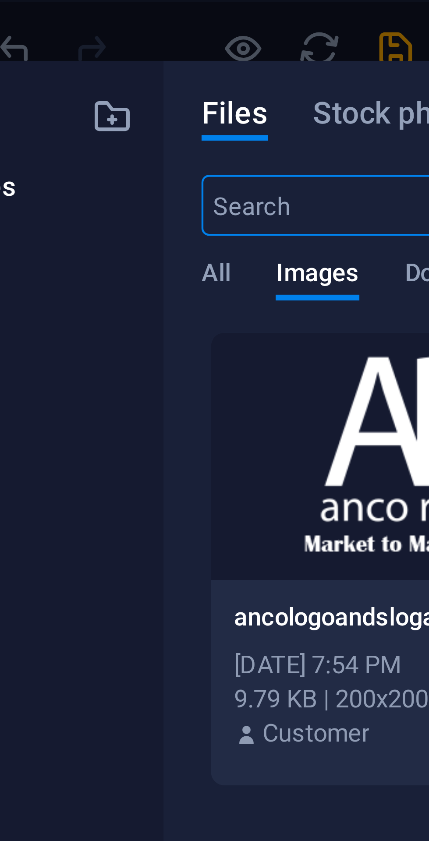
scroll to position [701, 0]
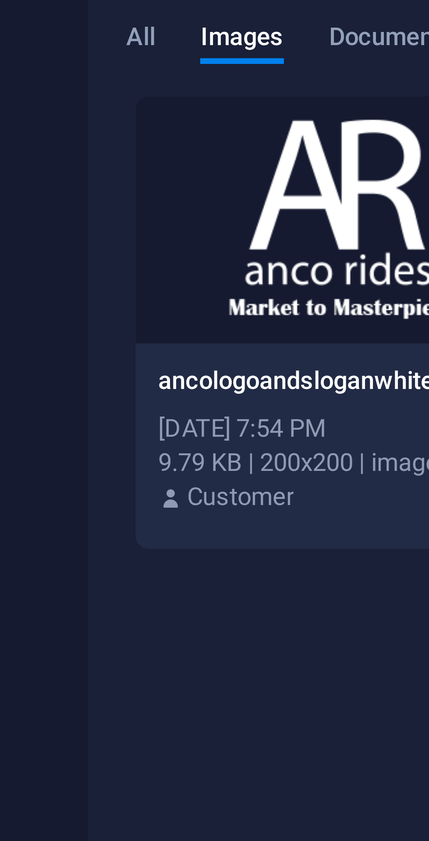
click at [149, 120] on div at bounding box center [153, 105] width 96 height 57
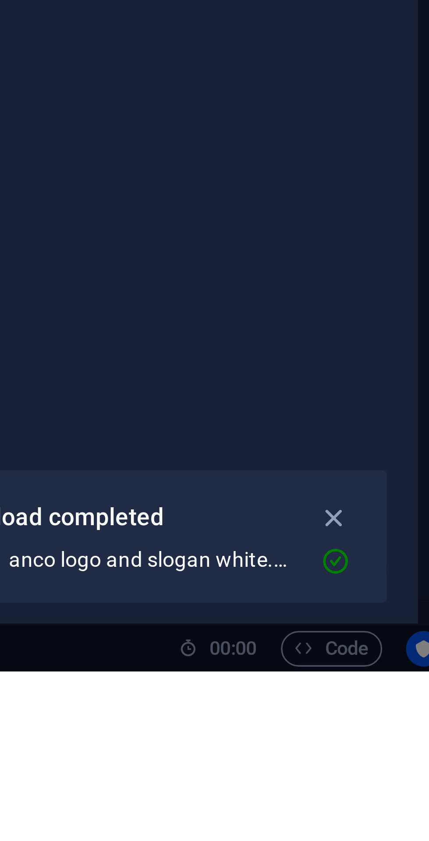
scroll to position [0, 0]
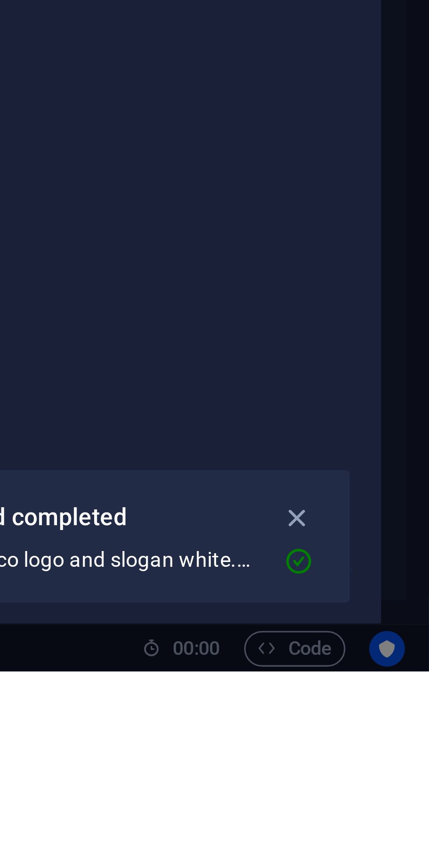
click at [390, 801] on icon "button" at bounding box center [390, 796] width 10 height 10
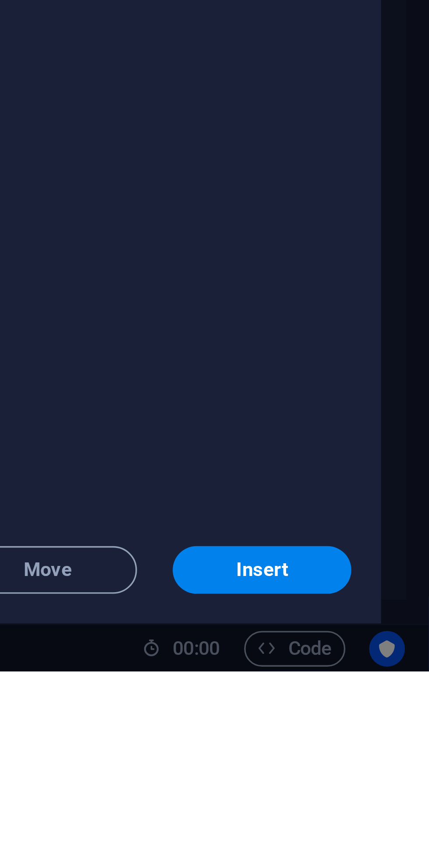
click at [387, 814] on span "Insert" at bounding box center [379, 811] width 15 height 5
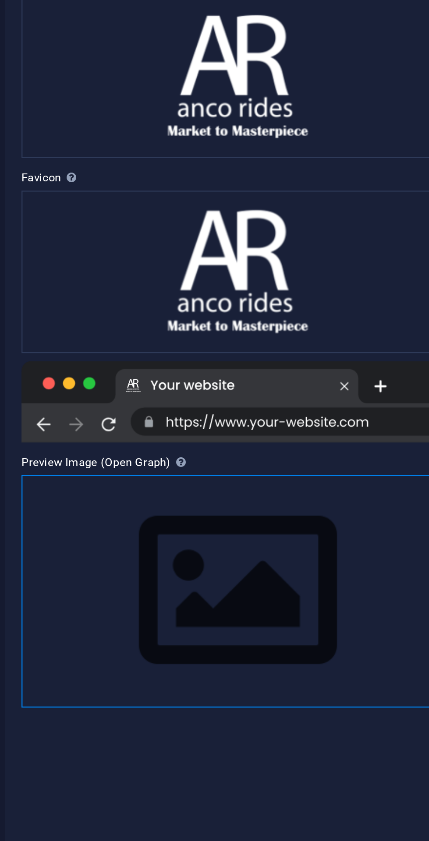
click at [341, 386] on div "Drag files here, click to choose files or select files from Files or our free s…" at bounding box center [322, 376] width 186 height 100
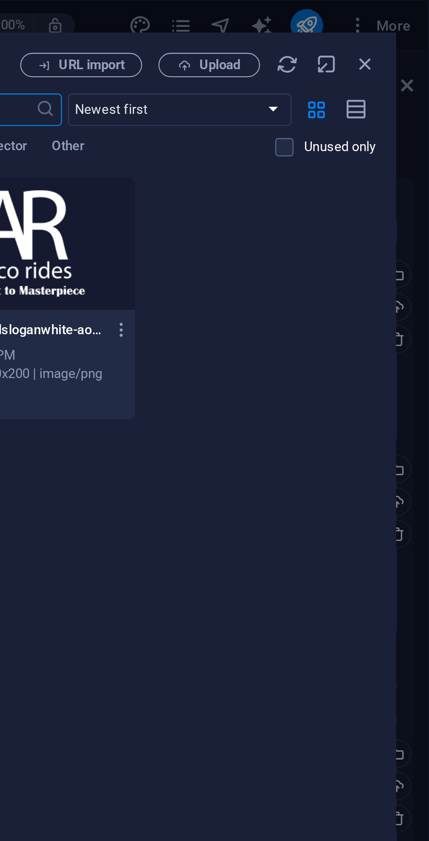
click at [346, 25] on span "Upload" at bounding box center [339, 27] width 18 height 5
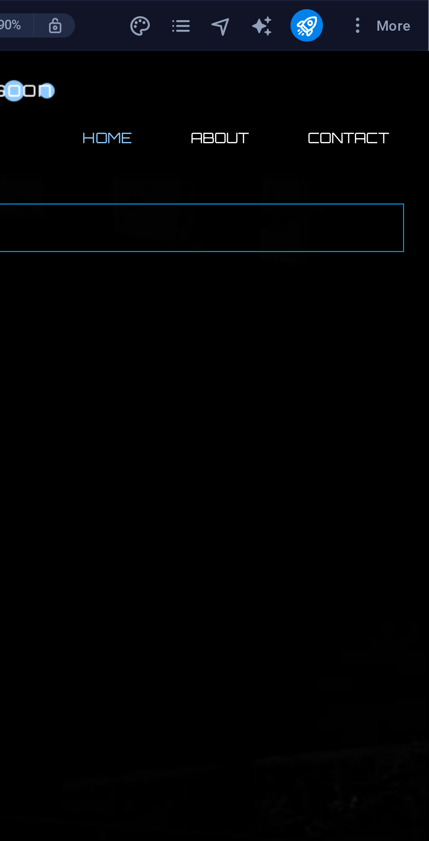
click at [414, 7] on span "More" at bounding box center [408, 11] width 28 height 9
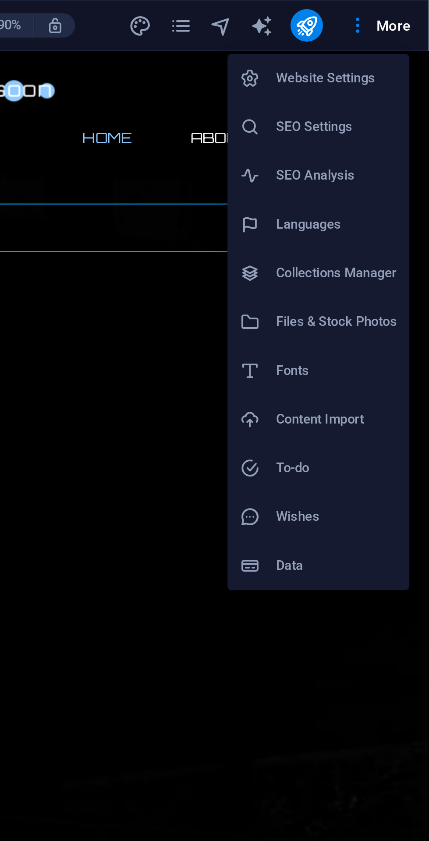
click at [410, 29] on h6 "Website Settings" at bounding box center [389, 33] width 52 height 11
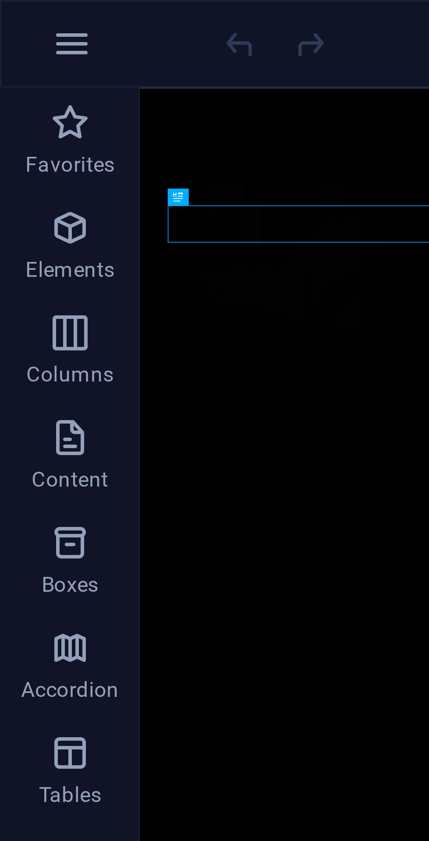
click at [21, 7] on icon "button" at bounding box center [18, 11] width 11 height 11
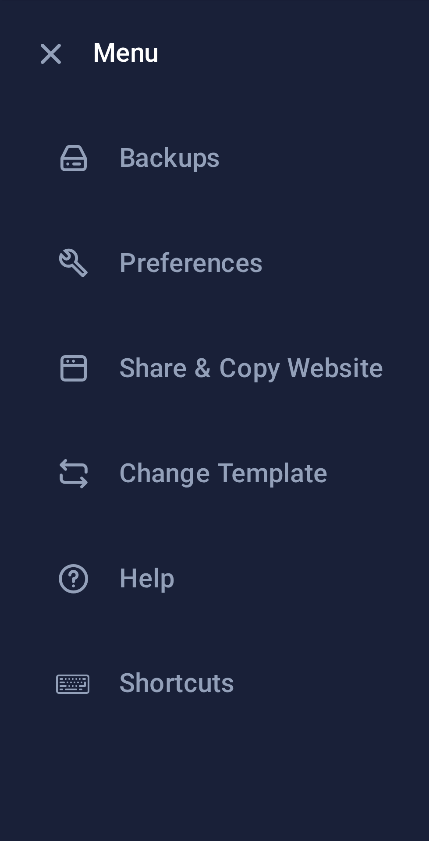
click at [62, 120] on h6 "Change Template" at bounding box center [70, 118] width 81 height 11
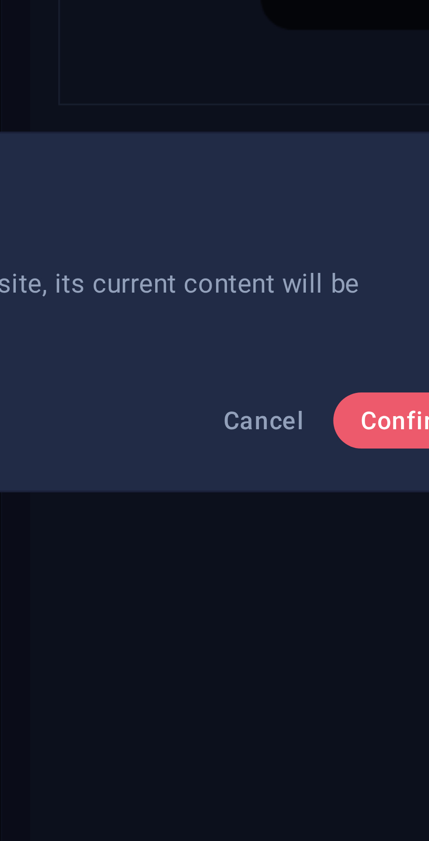
click at [310, 449] on span "Confirm" at bounding box center [317, 447] width 24 height 7
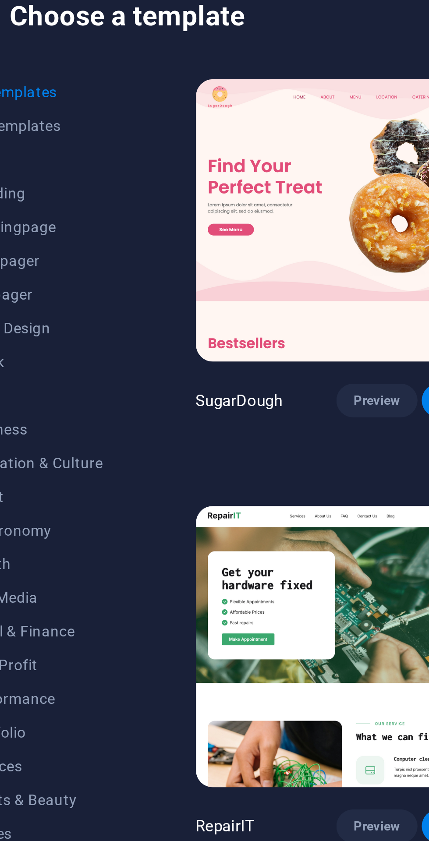
click at [186, 188] on span "Preview" at bounding box center [195, 191] width 19 height 7
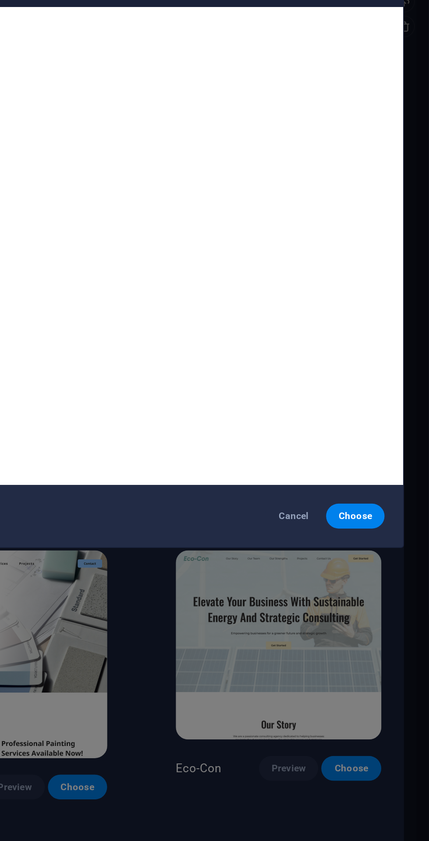
click at [349, 574] on span "Cancel" at bounding box center [353, 570] width 19 height 7
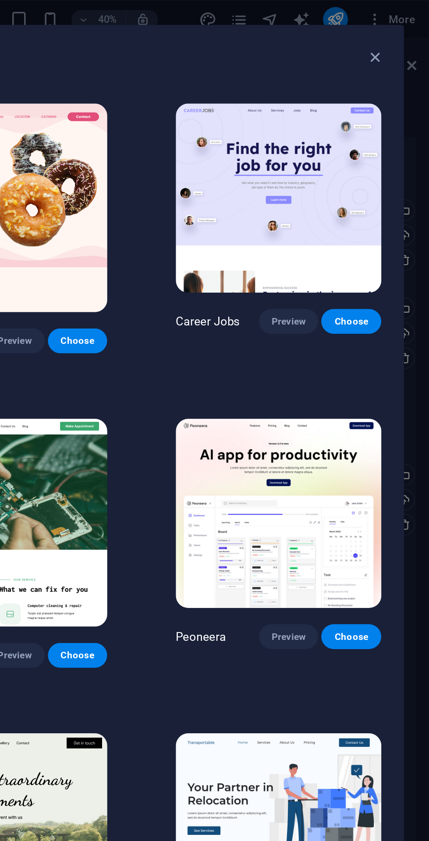
click at [333, 351] on button "Preview" at bounding box center [349, 358] width 33 height 14
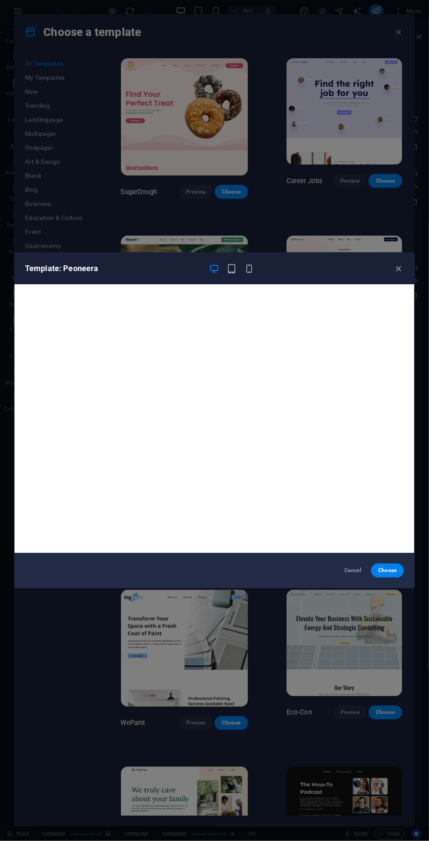
scroll to position [2, 0]
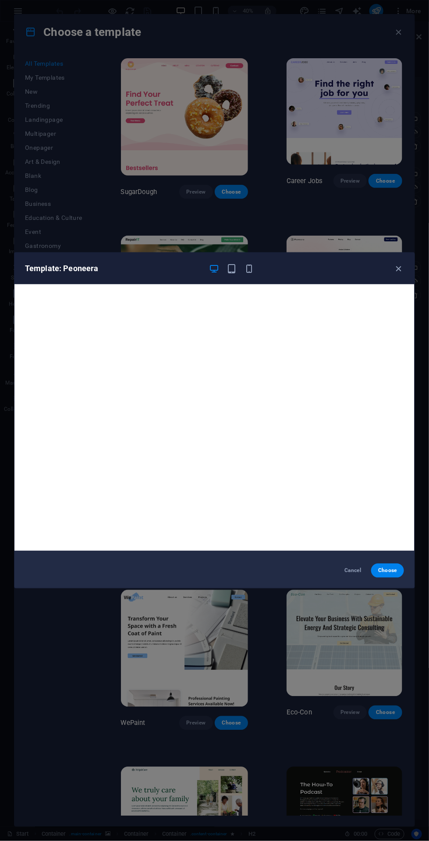
click at [351, 571] on span "Cancel" at bounding box center [353, 570] width 19 height 7
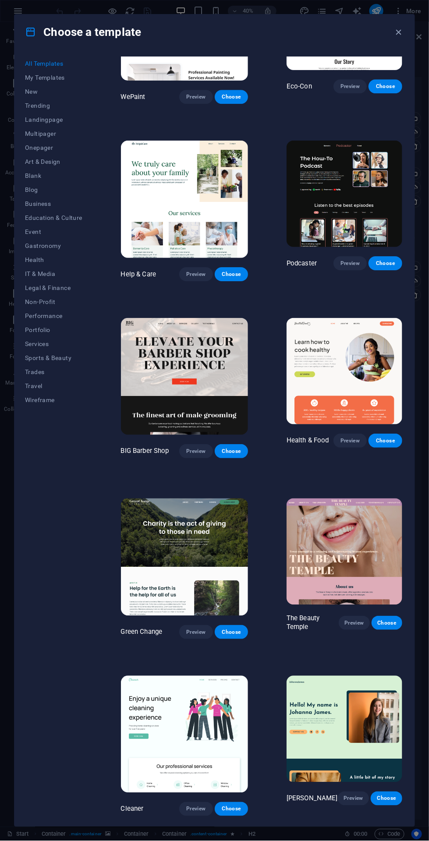
scroll to position [631, 1]
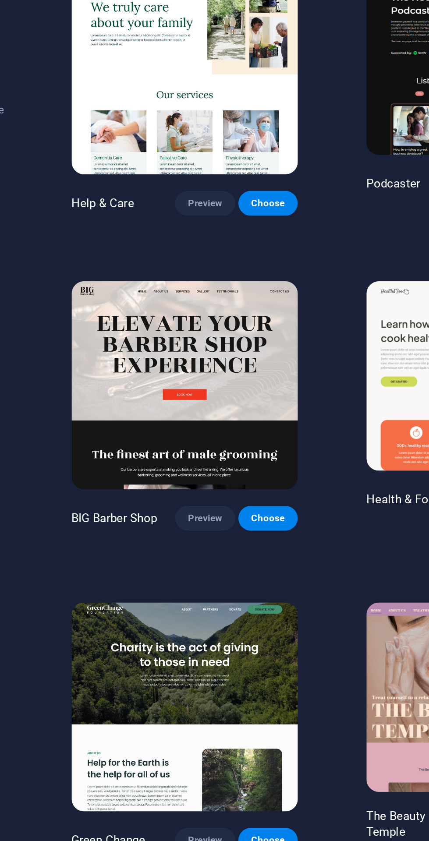
click at [185, 444] on span "Preview" at bounding box center [194, 447] width 19 height 7
